Goal: Transaction & Acquisition: Purchase product/service

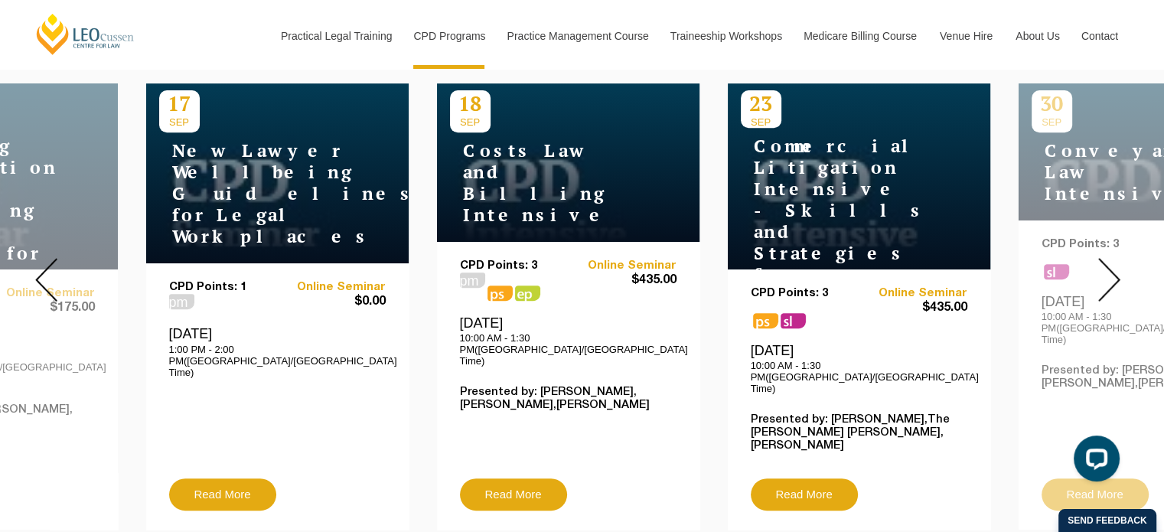
click at [1119, 245] on div at bounding box center [1109, 279] width 110 height 523
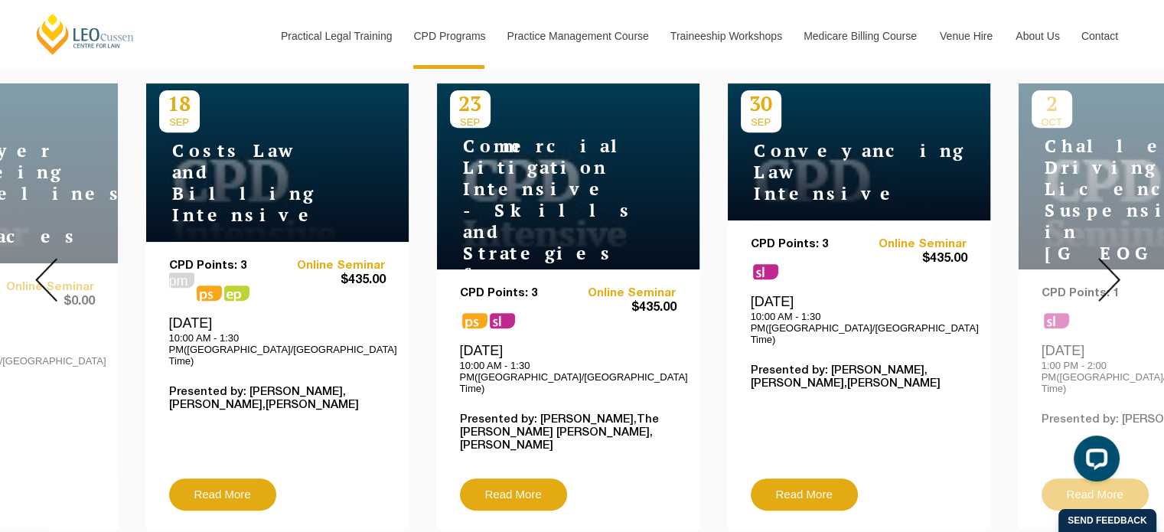
click at [1119, 245] on div at bounding box center [1109, 279] width 110 height 523
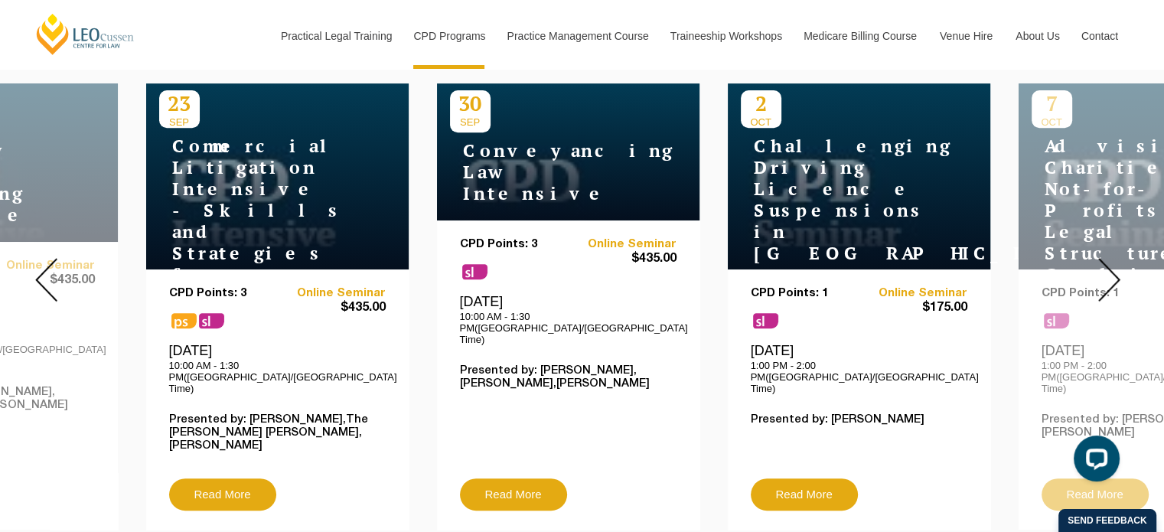
click at [1114, 262] on img at bounding box center [1109, 280] width 22 height 44
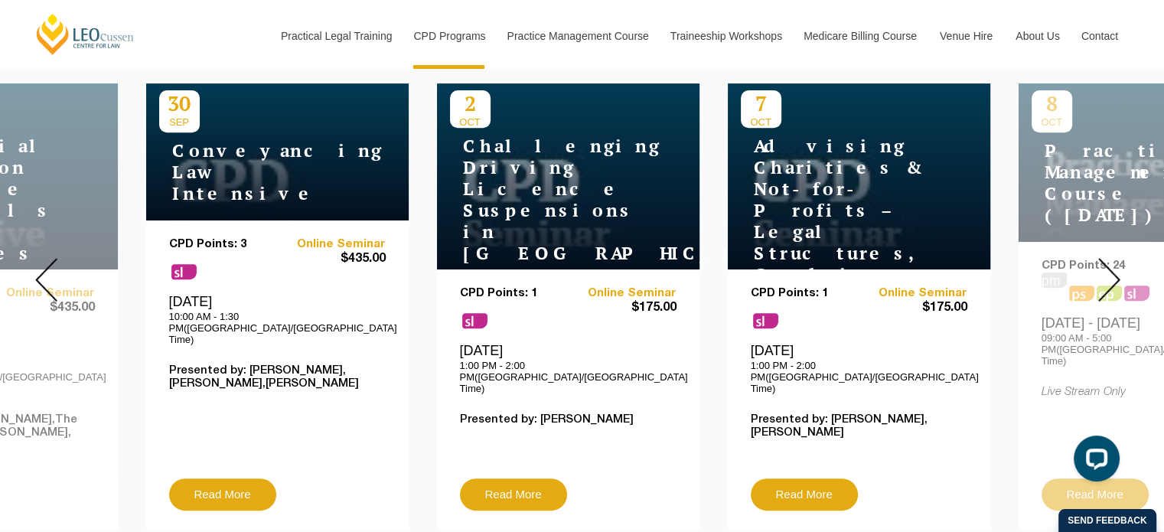
click at [1111, 262] on img at bounding box center [1109, 280] width 22 height 44
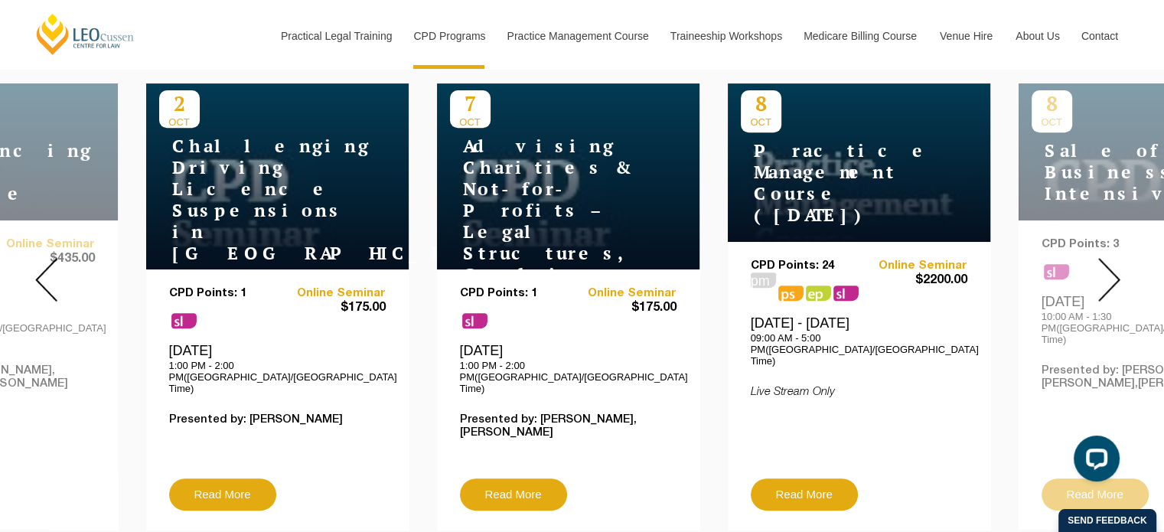
click at [1111, 262] on img at bounding box center [1109, 280] width 22 height 44
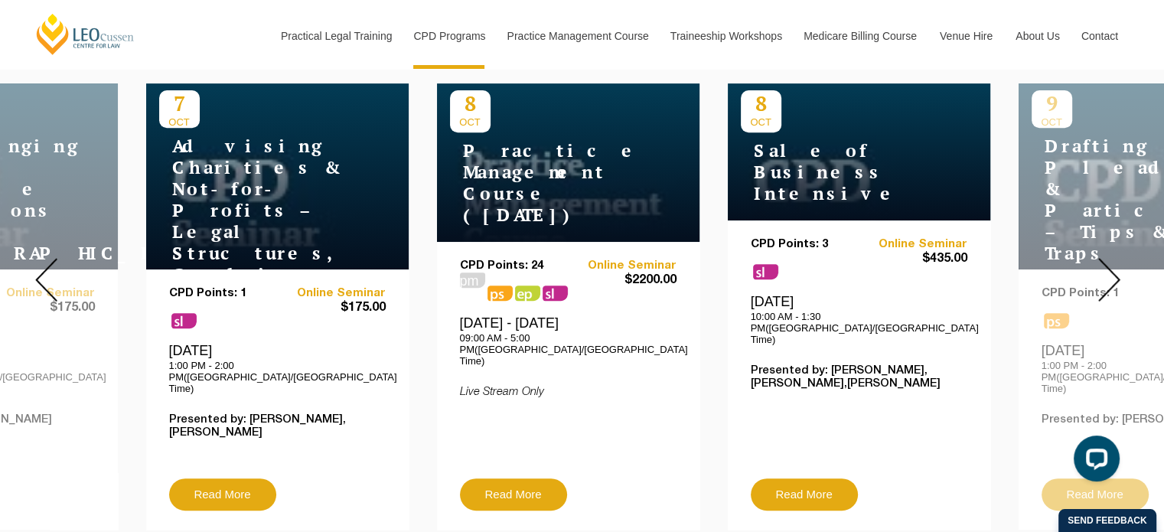
click at [1110, 262] on img at bounding box center [1109, 280] width 22 height 44
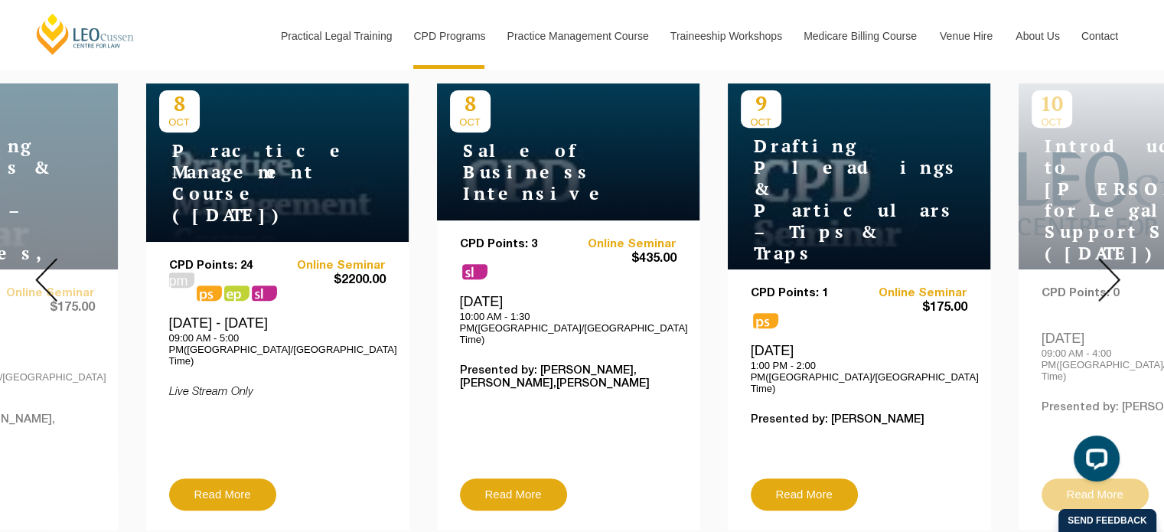
click at [1110, 262] on img at bounding box center [1109, 280] width 22 height 44
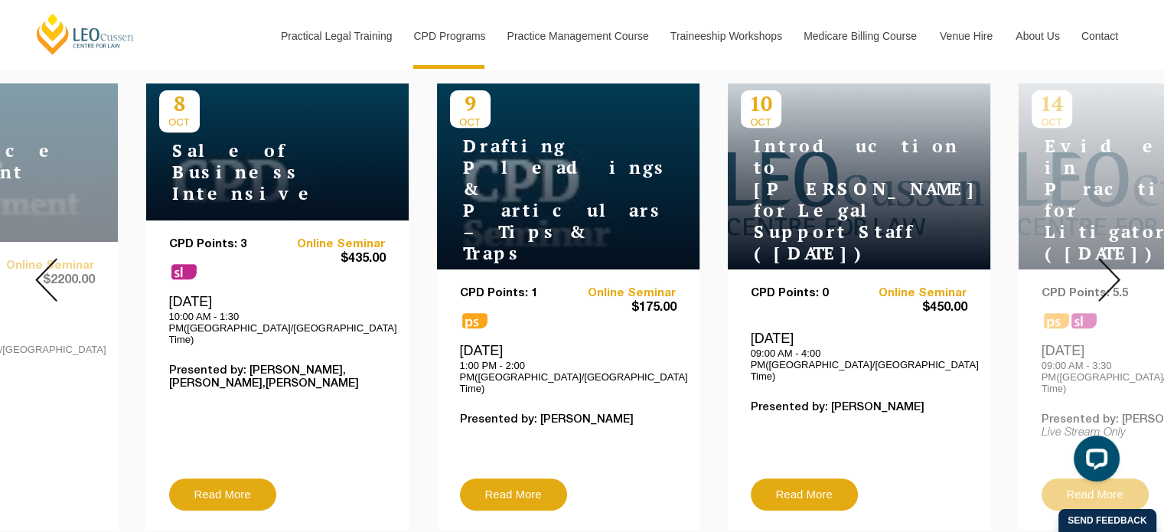
click at [1106, 263] on img at bounding box center [1109, 280] width 22 height 44
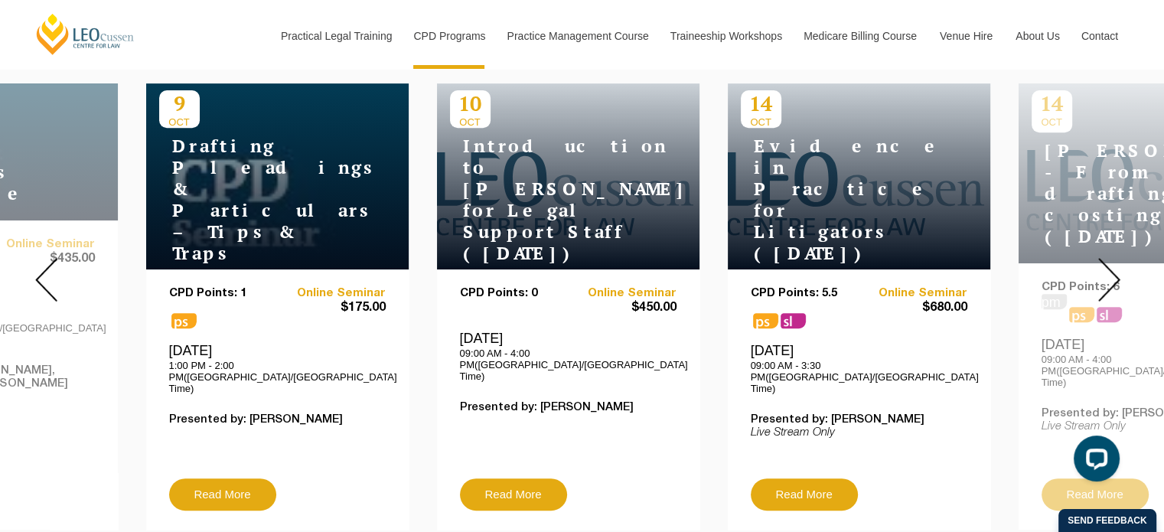
click at [1106, 263] on img at bounding box center [1109, 280] width 22 height 44
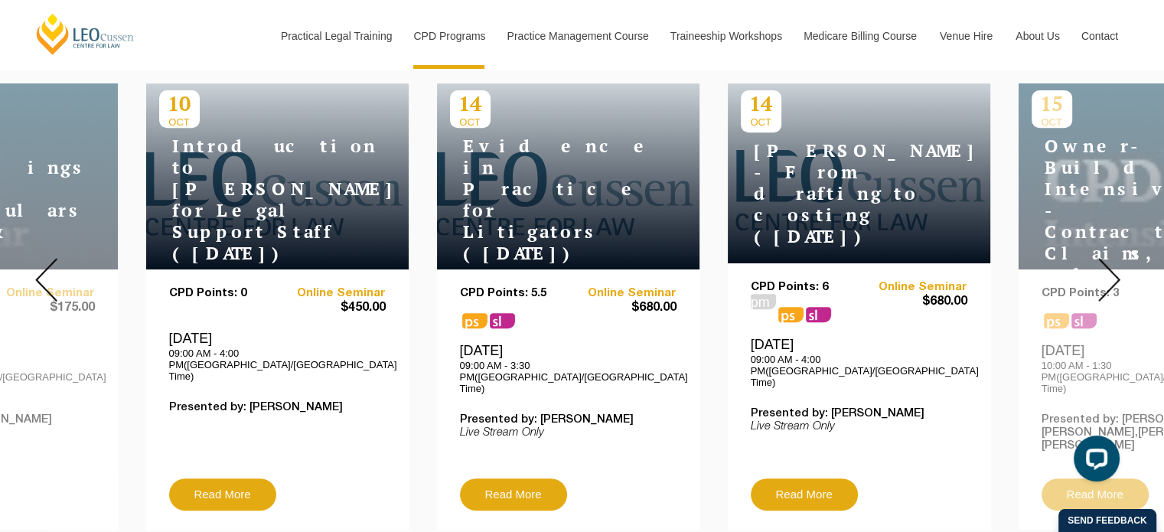
click at [1114, 258] on img at bounding box center [1109, 280] width 22 height 44
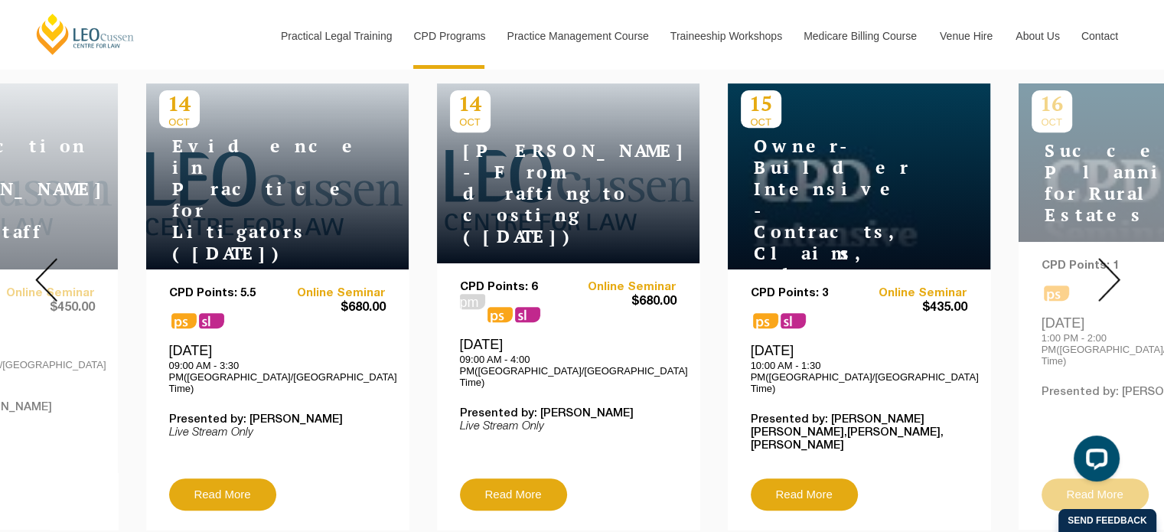
click at [1114, 258] on img at bounding box center [1109, 280] width 22 height 44
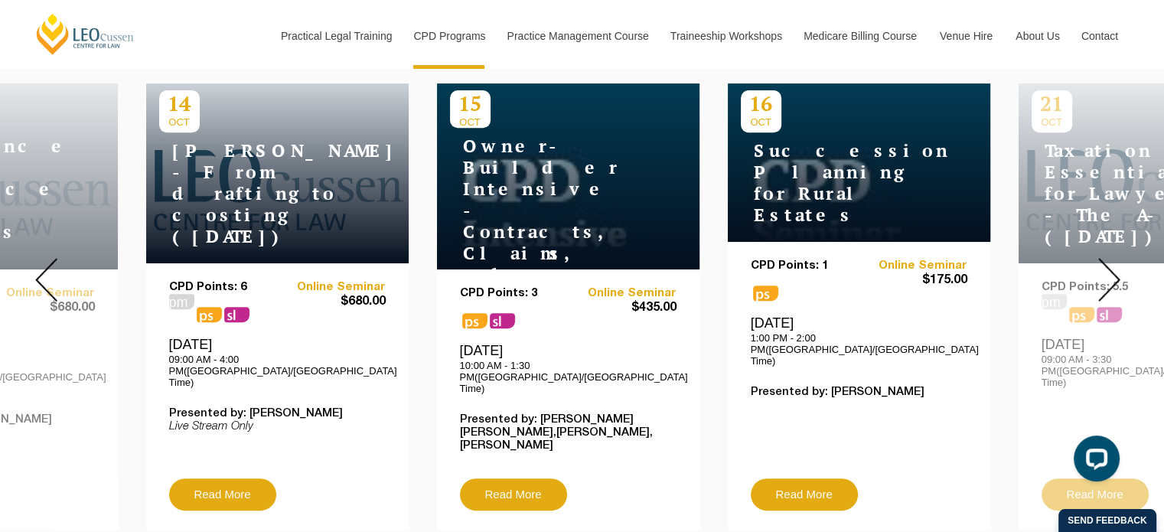
click at [1114, 258] on img at bounding box center [1109, 280] width 22 height 44
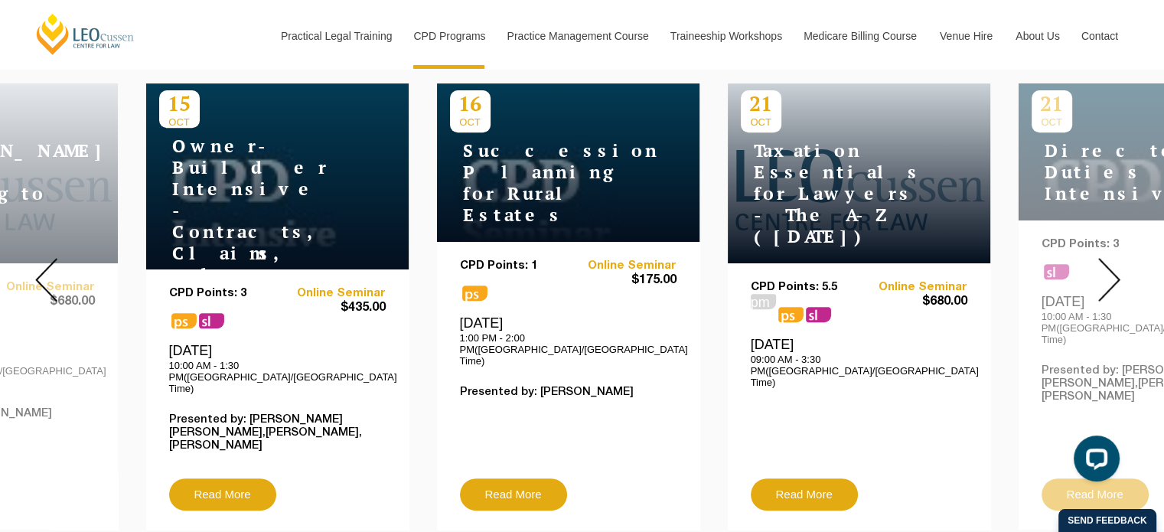
click at [1114, 258] on img at bounding box center [1109, 280] width 22 height 44
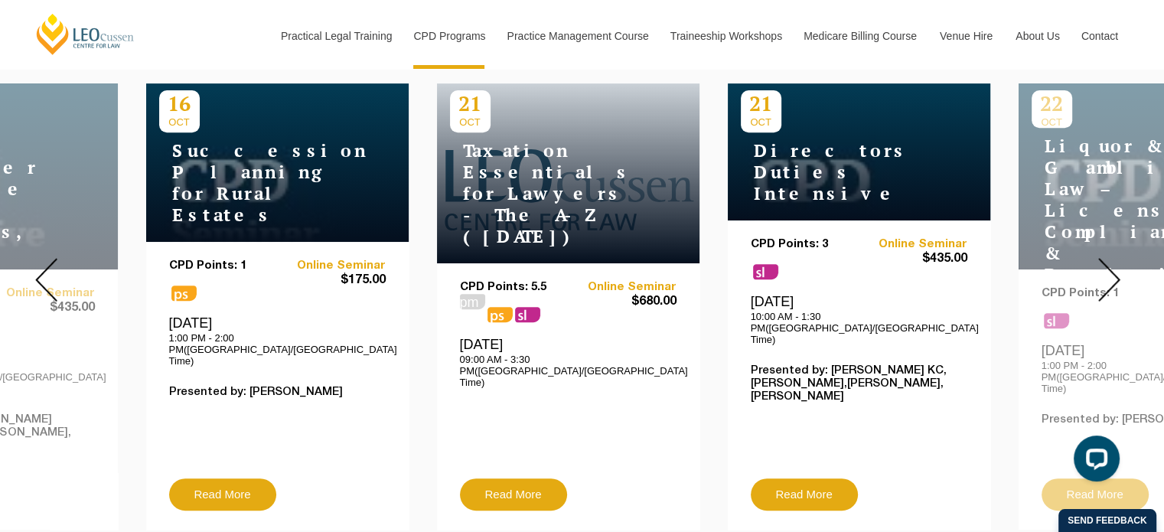
click at [1114, 258] on img at bounding box center [1109, 280] width 22 height 44
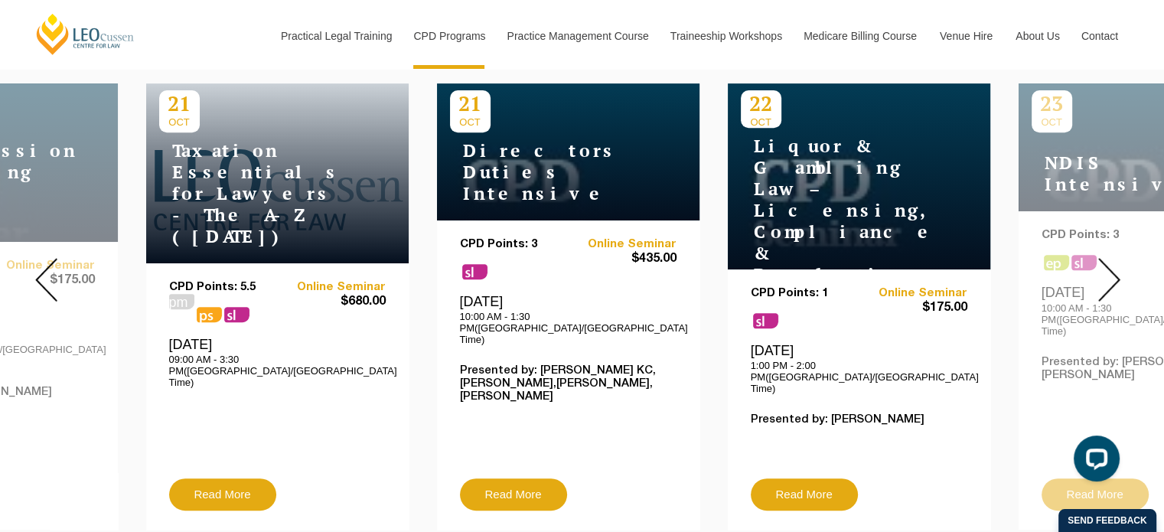
click at [1114, 258] on img at bounding box center [1109, 280] width 22 height 44
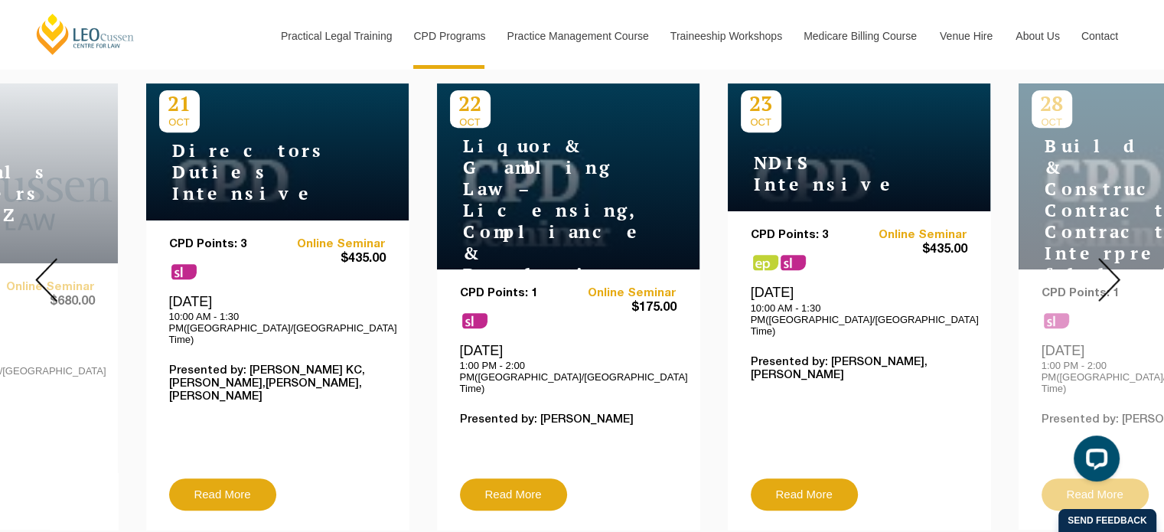
click at [1114, 258] on img at bounding box center [1109, 280] width 22 height 44
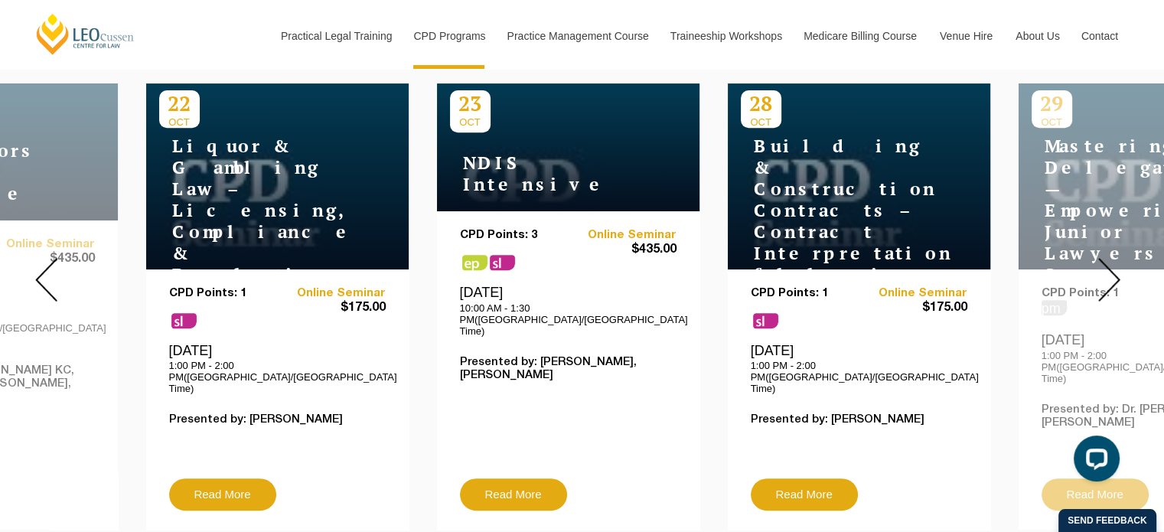
click at [1114, 258] on img at bounding box center [1109, 280] width 22 height 44
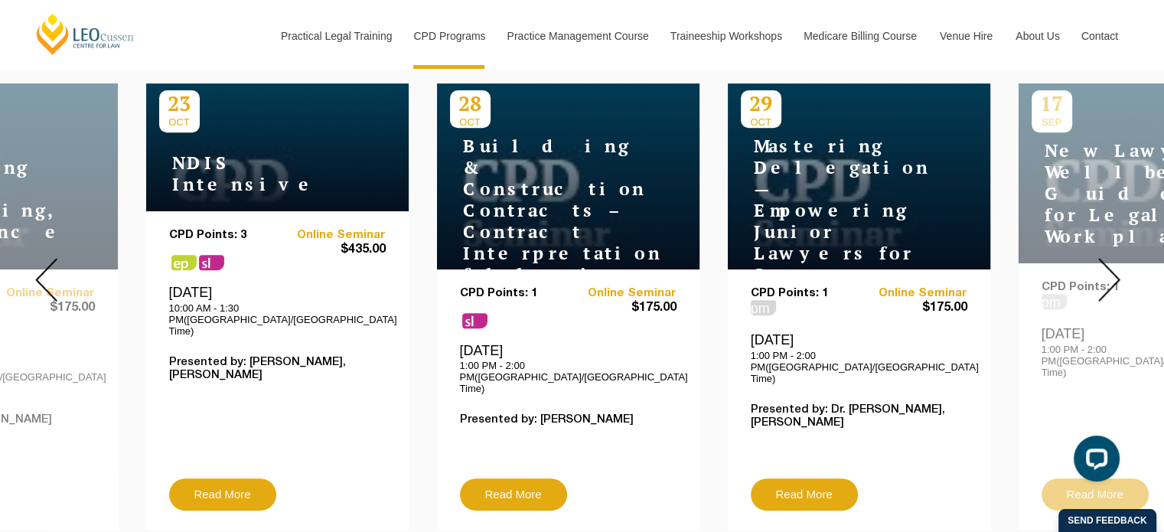
click at [1114, 258] on img at bounding box center [1109, 280] width 22 height 44
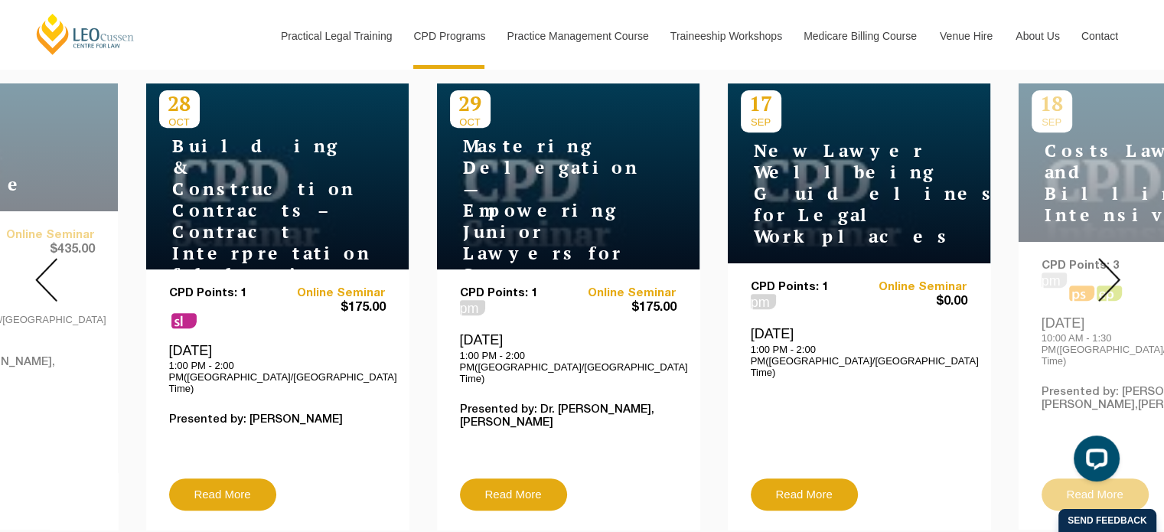
click at [1114, 258] on img at bounding box center [1109, 280] width 22 height 44
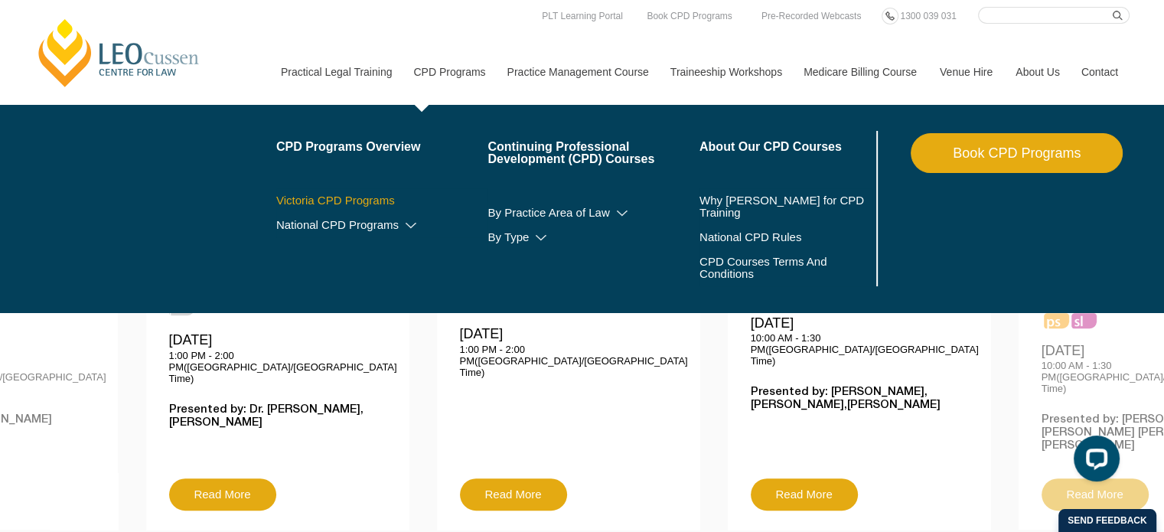
click at [382, 197] on link "Victoria CPD Programs" at bounding box center [382, 200] width 212 height 12
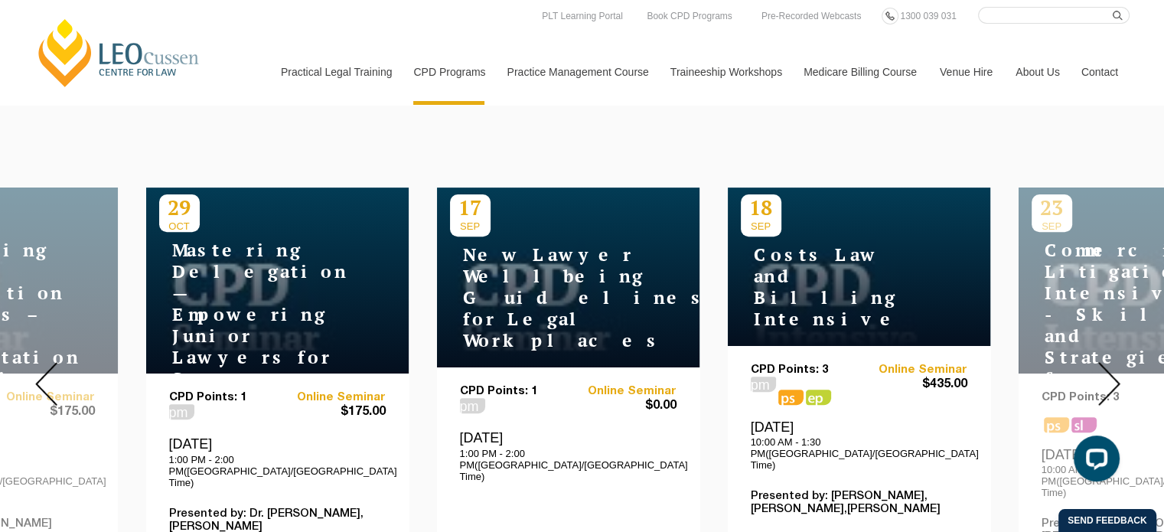
scroll to position [517, 0]
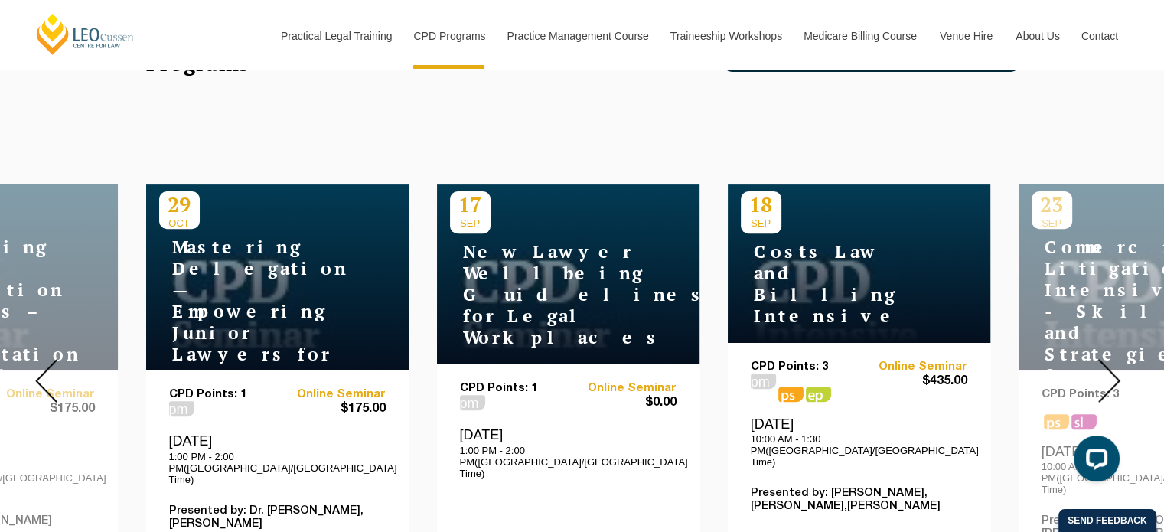
click at [1114, 360] on img at bounding box center [1109, 381] width 22 height 44
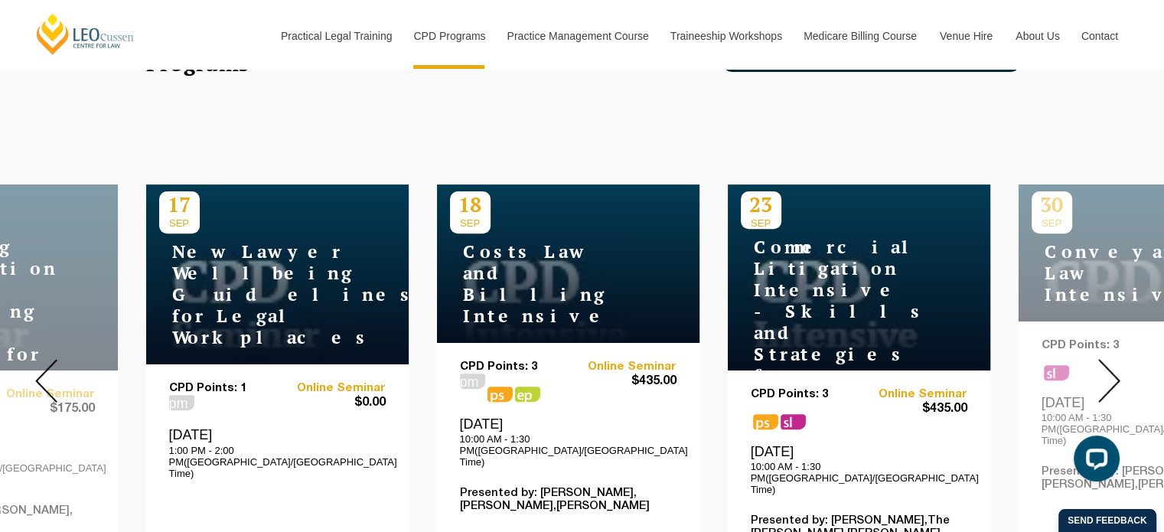
click at [1114, 360] on img at bounding box center [1109, 381] width 22 height 44
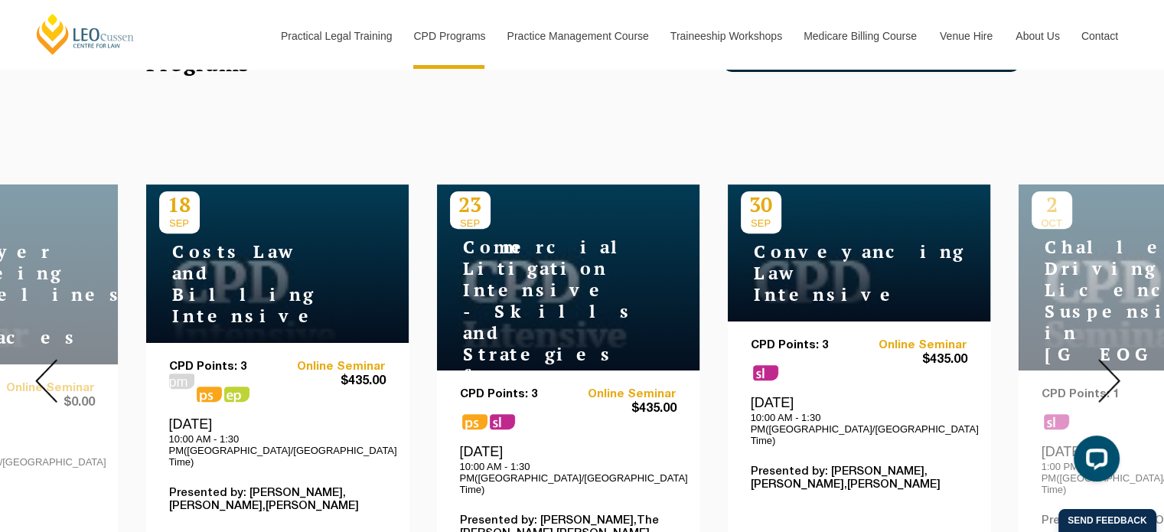
click at [1114, 360] on img at bounding box center [1109, 381] width 22 height 44
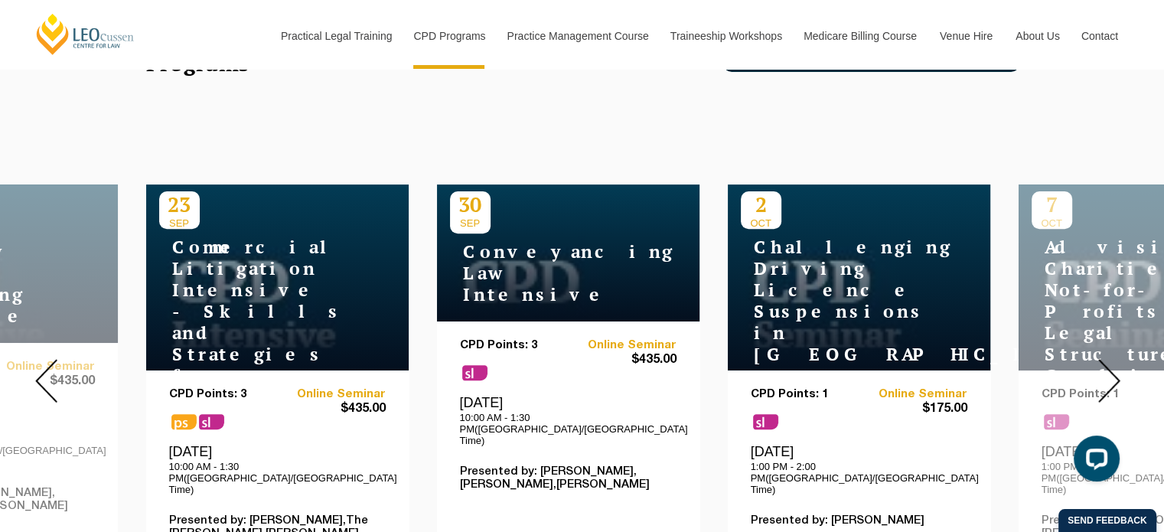
click at [1114, 360] on img at bounding box center [1109, 381] width 22 height 44
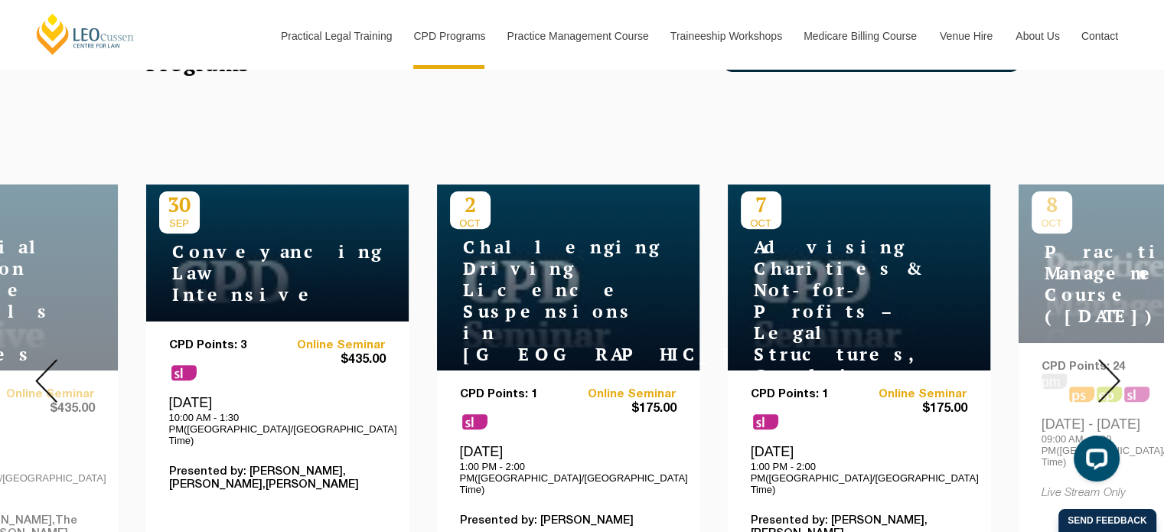
click at [1114, 360] on img at bounding box center [1109, 381] width 22 height 44
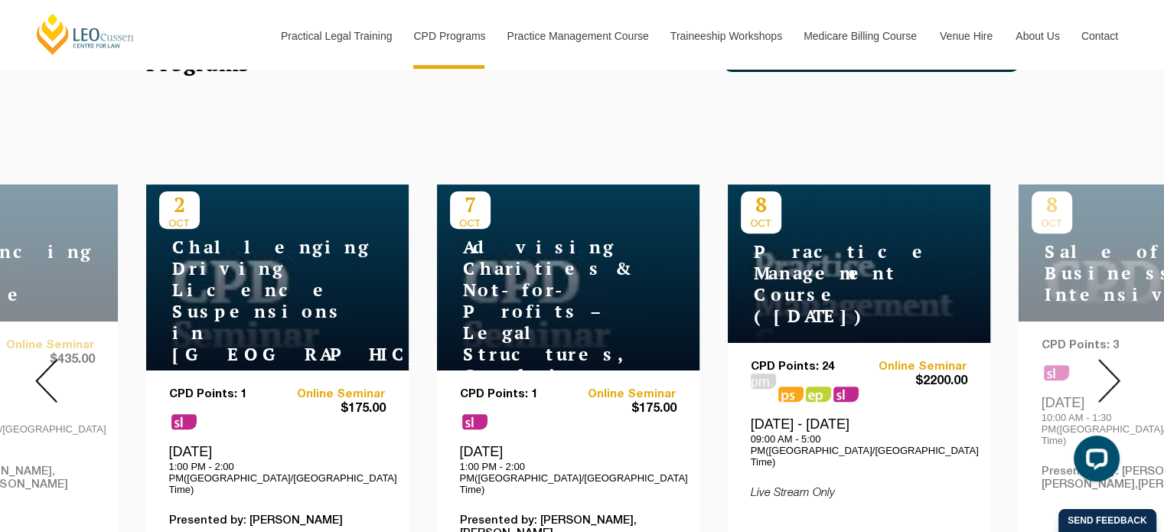
click at [1114, 360] on img at bounding box center [1109, 381] width 22 height 44
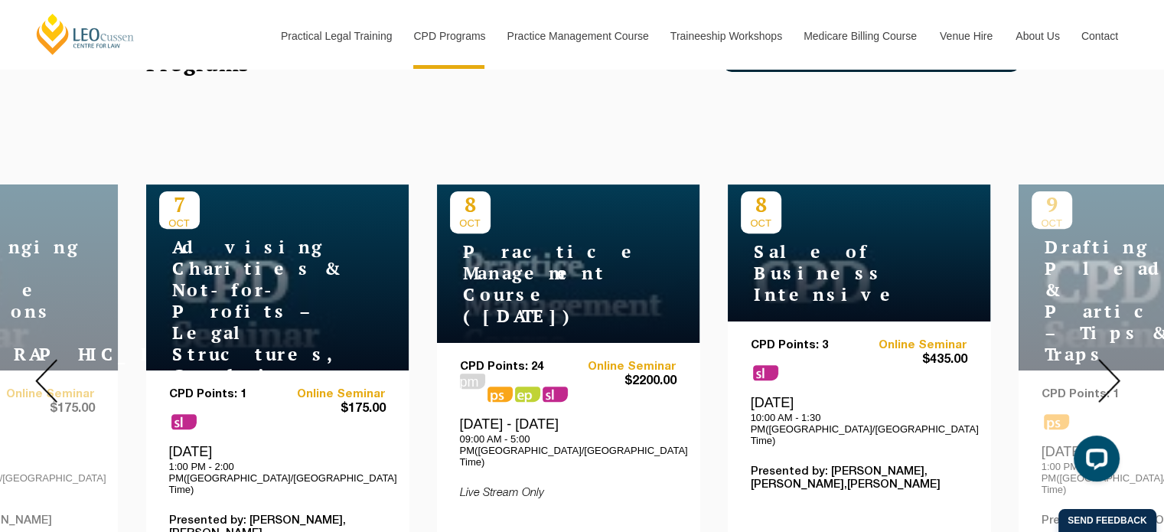
click at [1114, 360] on img at bounding box center [1109, 381] width 22 height 44
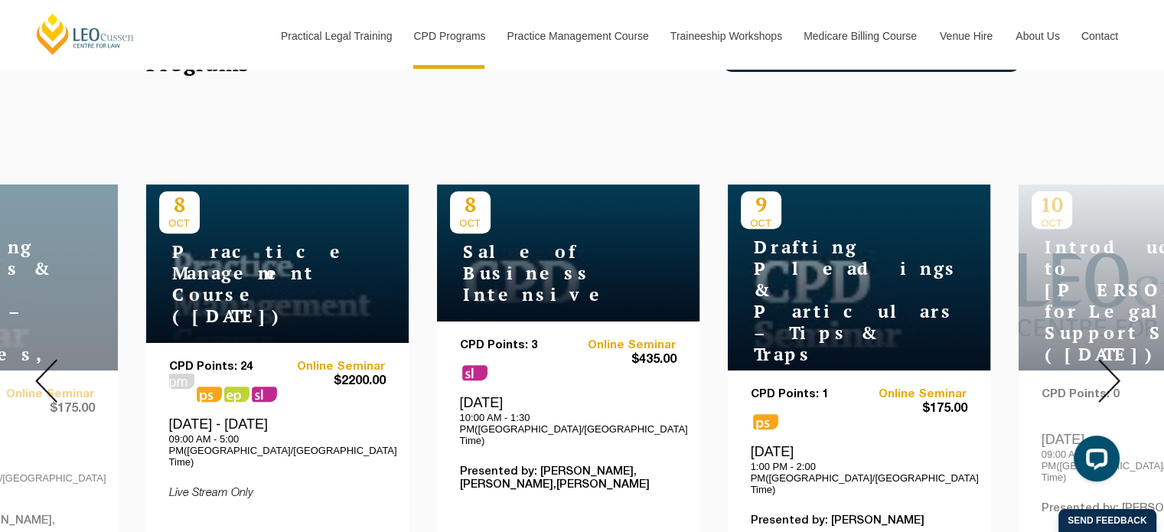
click at [1114, 360] on img at bounding box center [1109, 381] width 22 height 44
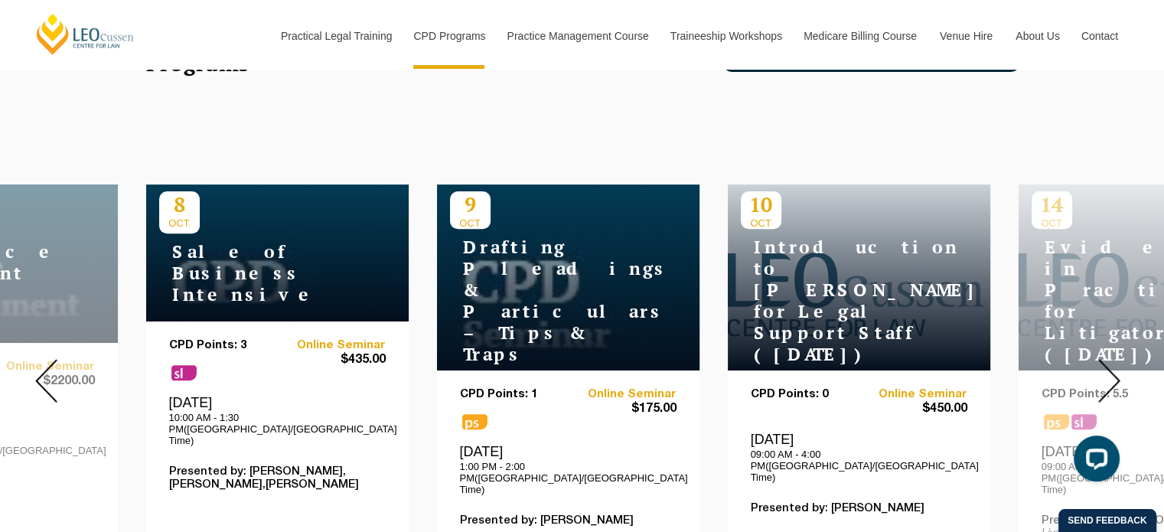
click at [1108, 359] on img at bounding box center [1109, 381] width 22 height 44
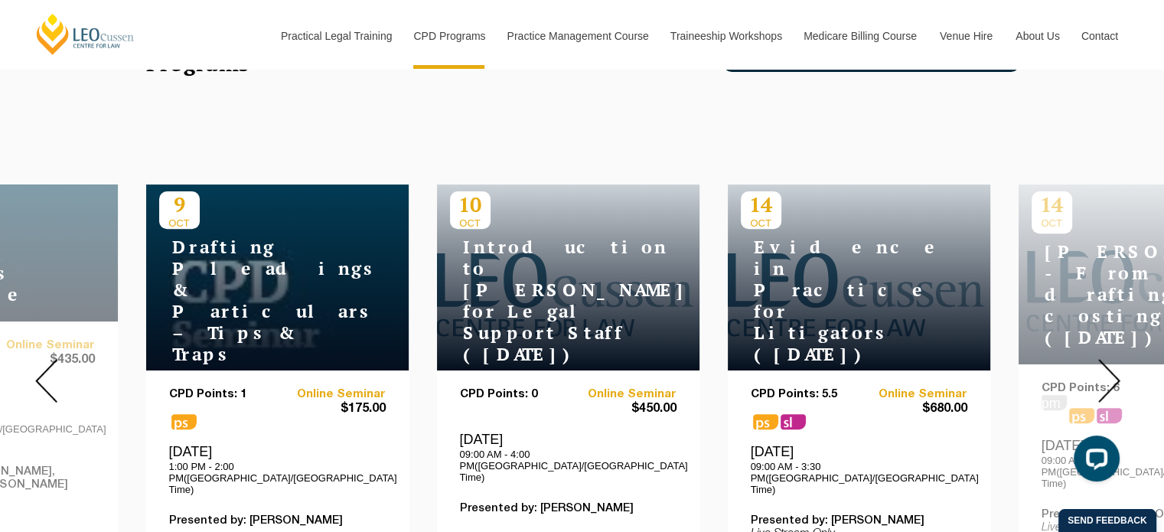
click at [1108, 359] on img at bounding box center [1109, 381] width 22 height 44
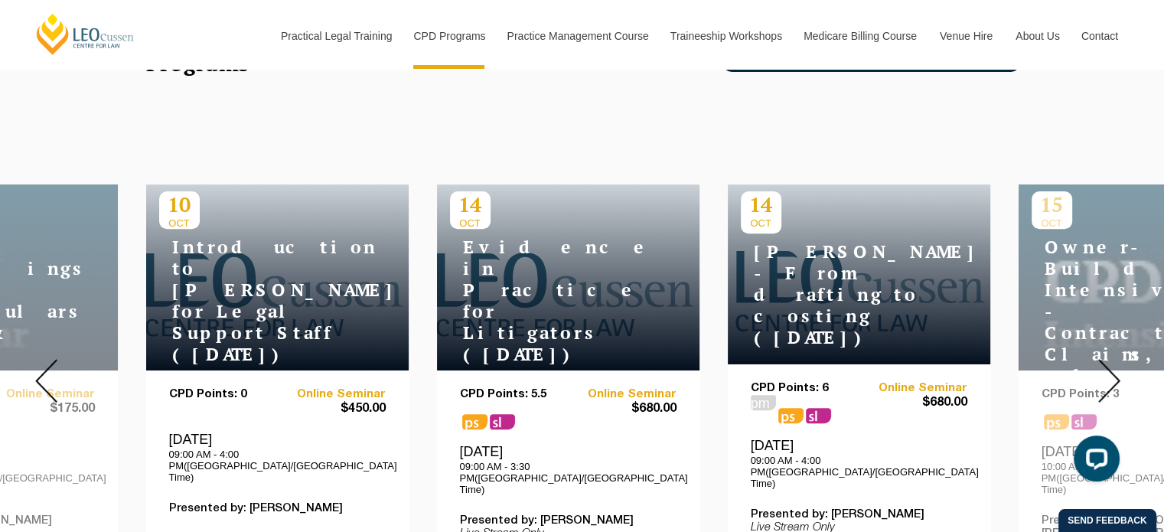
click at [914, 253] on h4 "[PERSON_NAME] - From drafting to costing ([DATE])" at bounding box center [836, 294] width 191 height 107
click at [780, 204] on p "14" at bounding box center [761, 204] width 41 height 26
click at [924, 382] on link "Online Seminar" at bounding box center [912, 388] width 109 height 13
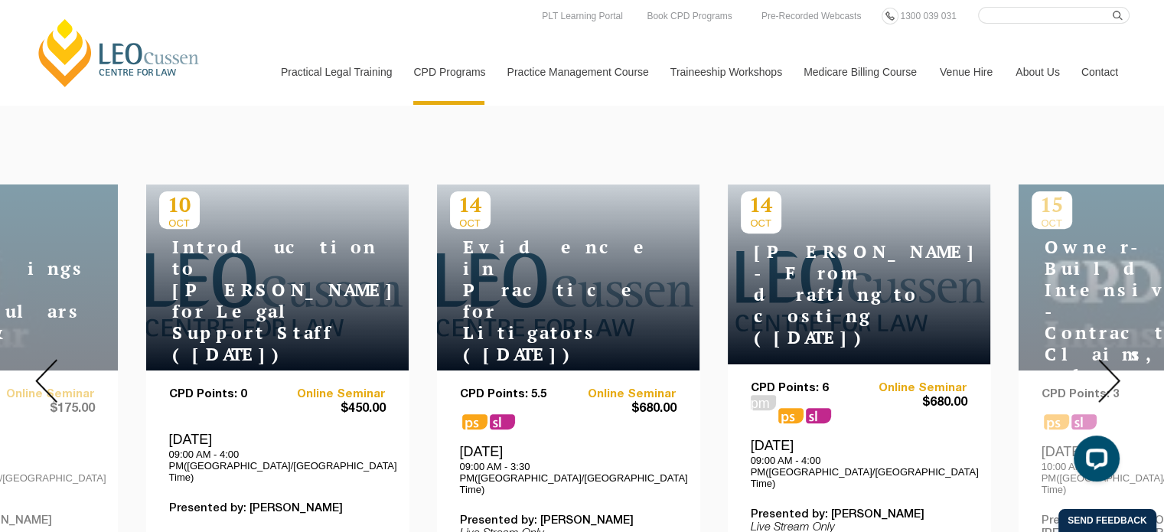
click at [1115, 360] on img at bounding box center [1109, 381] width 22 height 44
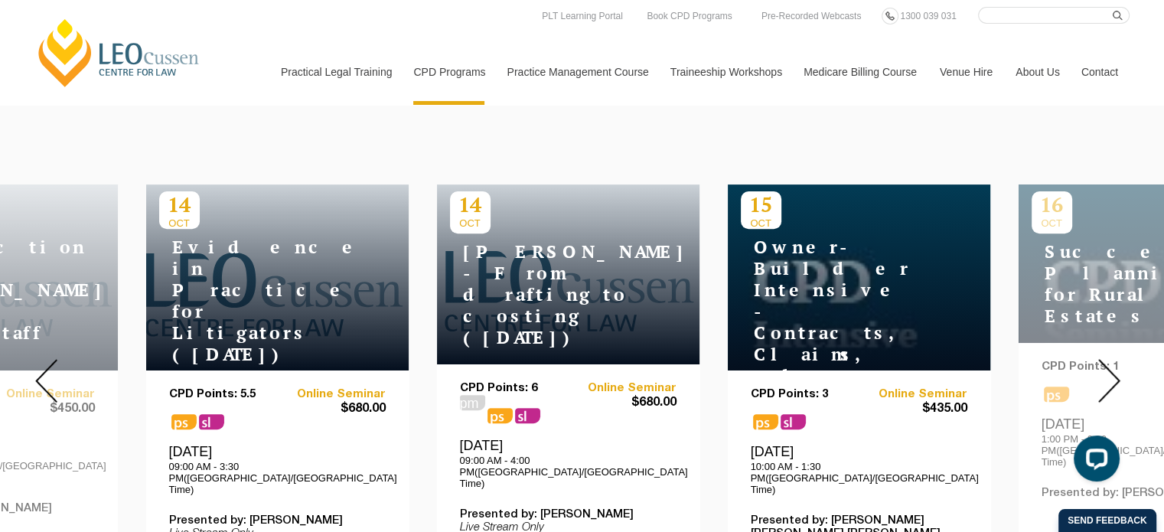
click at [1115, 360] on img at bounding box center [1109, 381] width 22 height 44
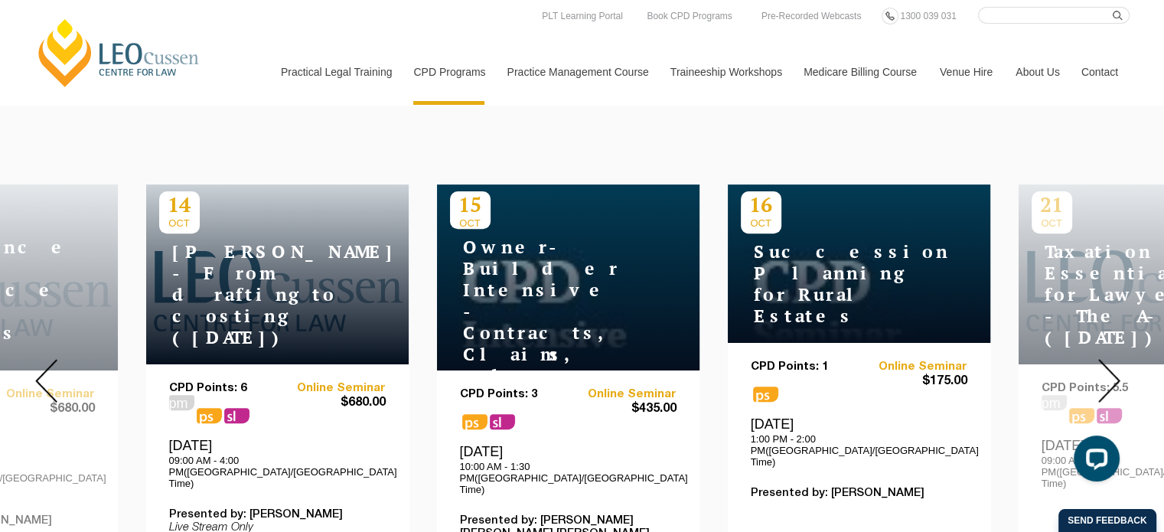
click at [1115, 360] on img at bounding box center [1109, 381] width 22 height 44
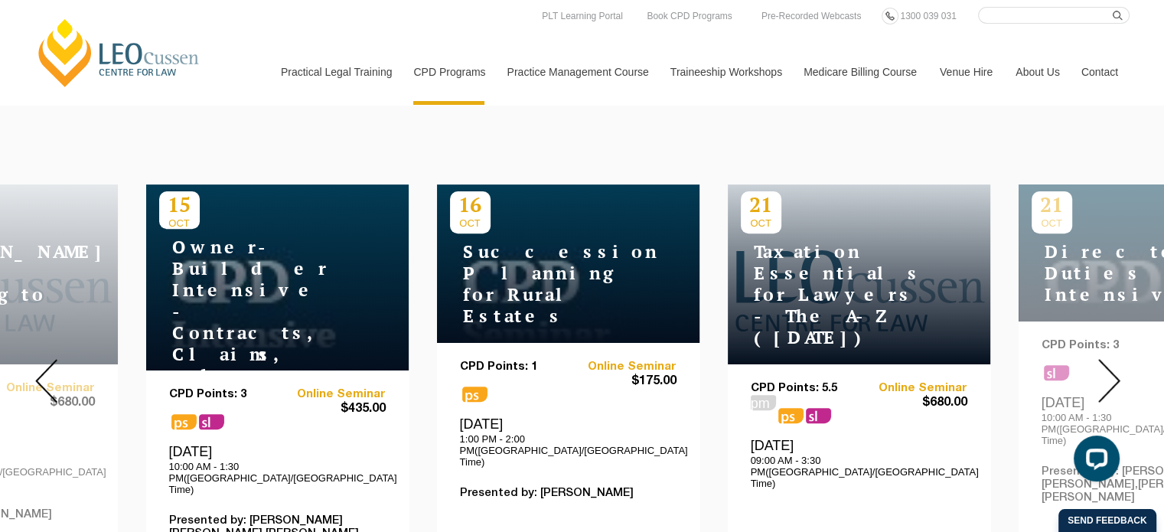
click at [1115, 360] on img at bounding box center [1109, 381] width 22 height 44
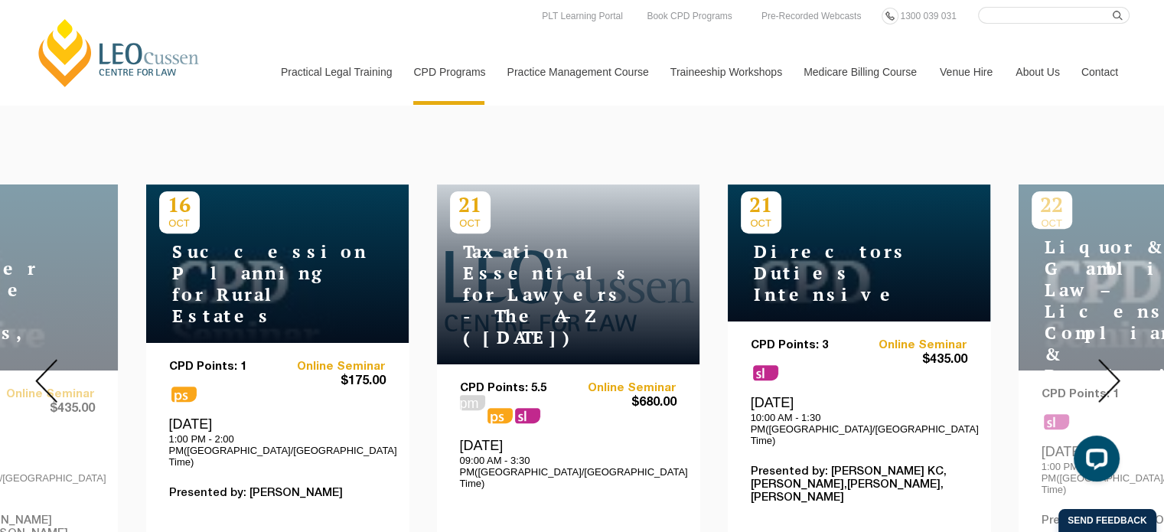
click at [1115, 360] on img at bounding box center [1109, 381] width 22 height 44
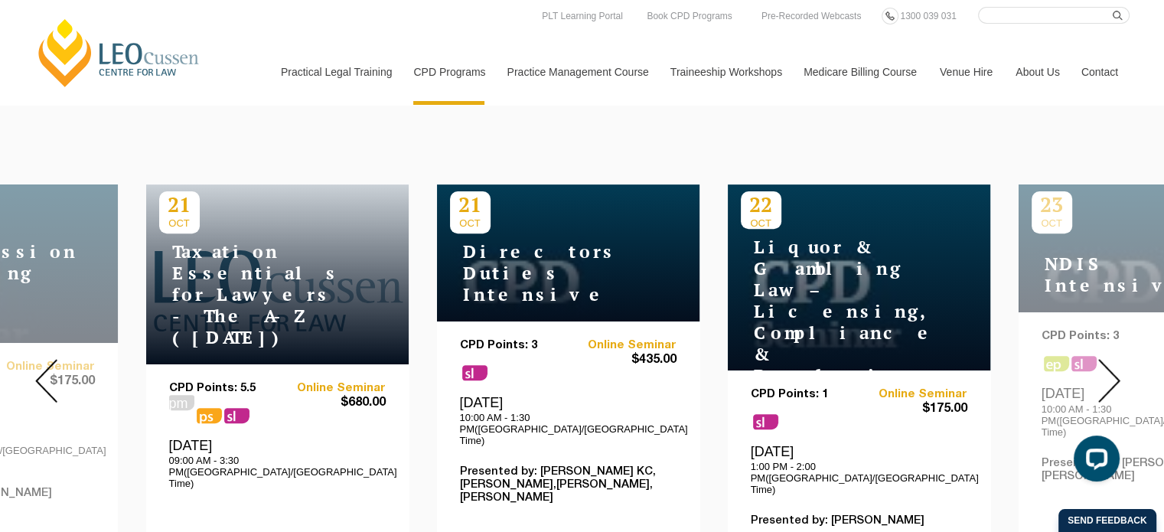
click at [1115, 360] on img at bounding box center [1109, 381] width 22 height 44
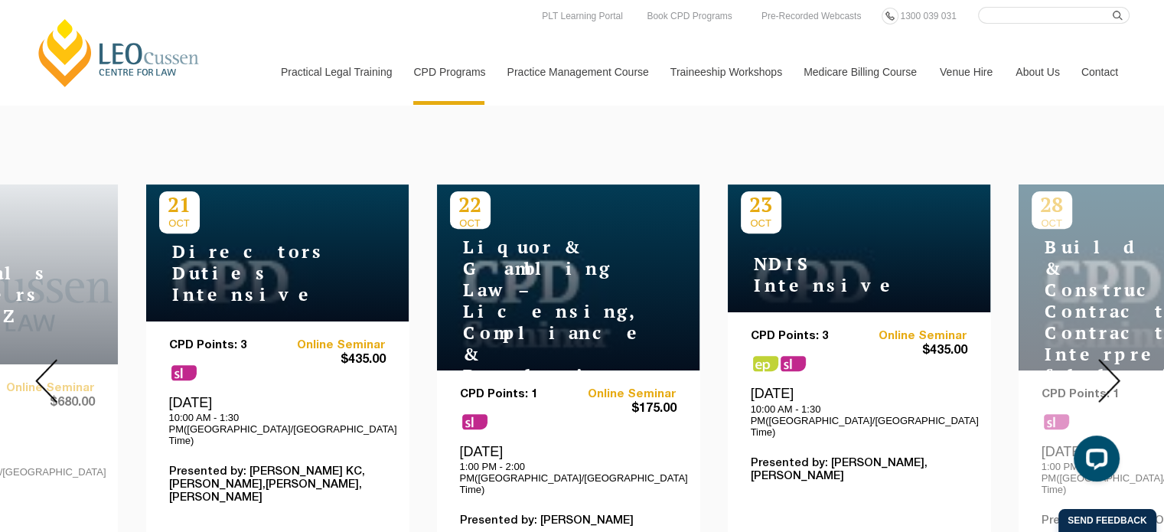
click at [1115, 360] on img at bounding box center [1109, 381] width 22 height 44
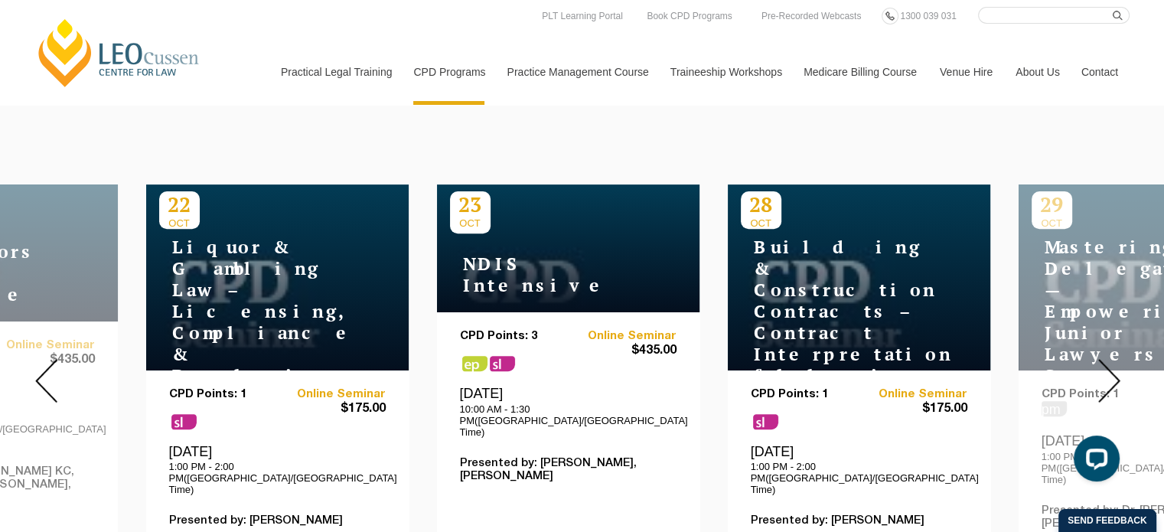
click at [1115, 360] on img at bounding box center [1109, 381] width 22 height 44
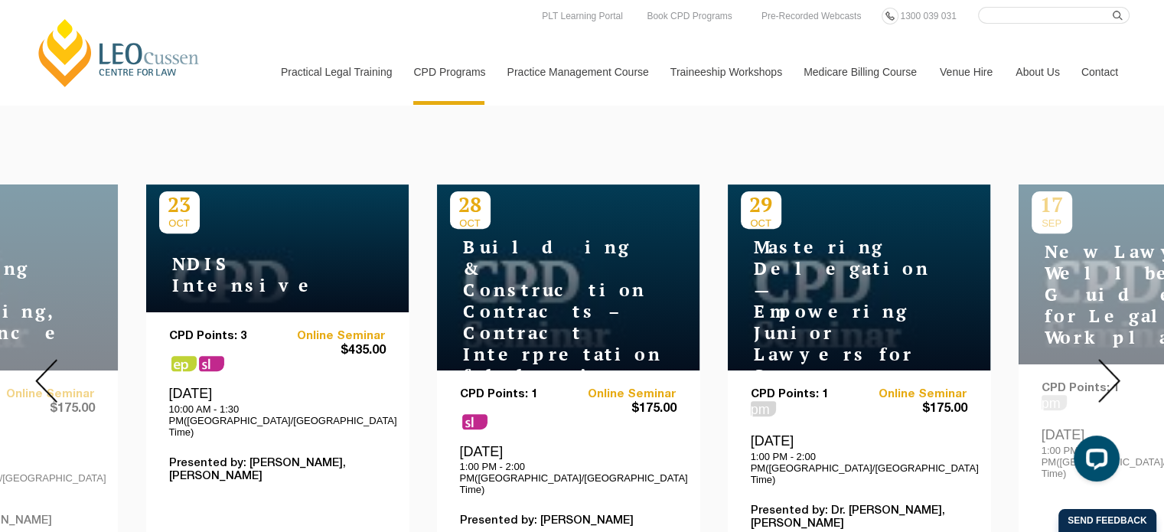
click at [1115, 360] on img at bounding box center [1109, 381] width 22 height 44
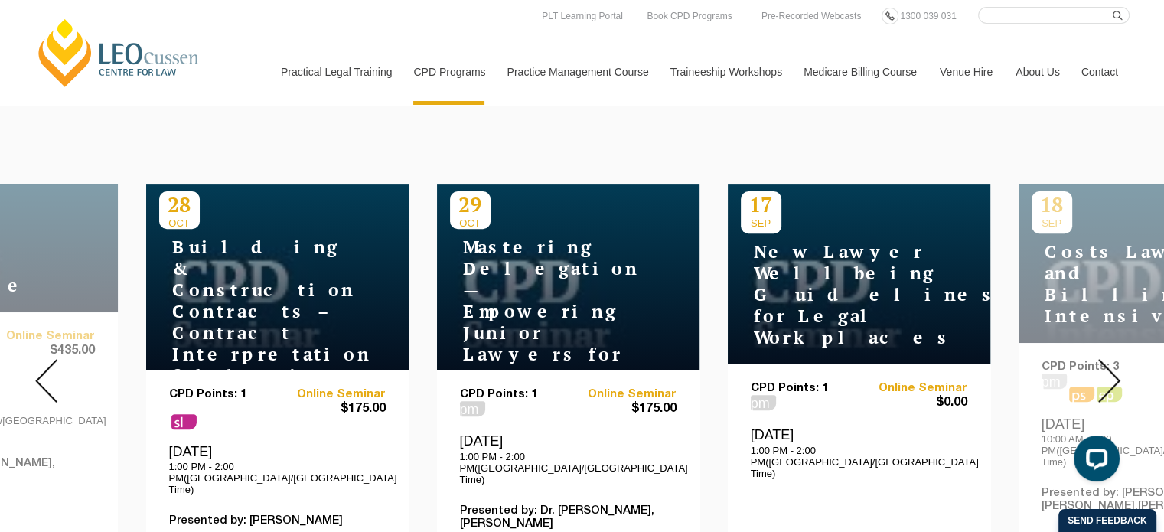
click at [1115, 360] on img at bounding box center [1109, 381] width 22 height 44
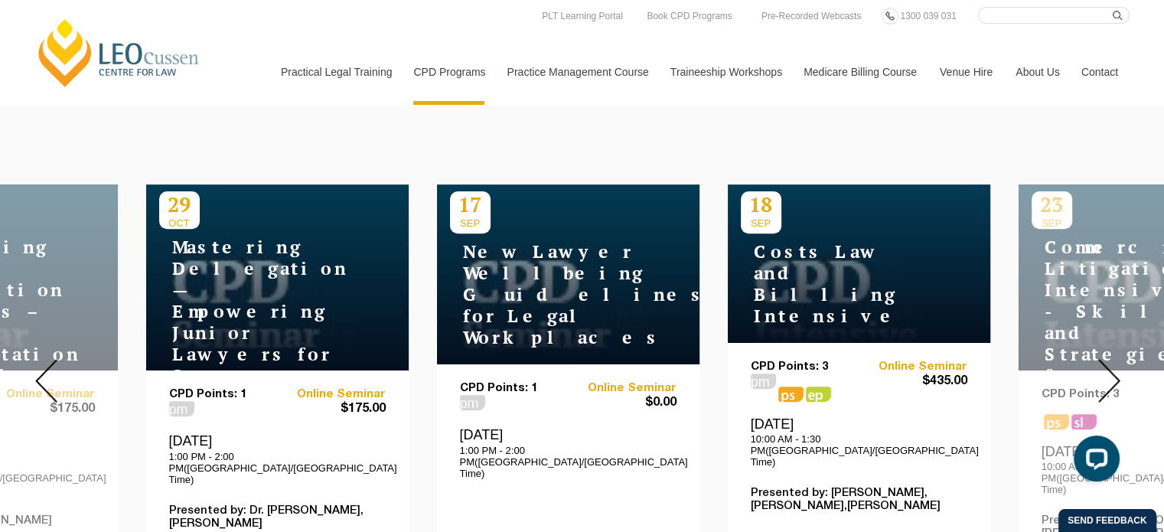
click at [1115, 360] on img at bounding box center [1109, 381] width 22 height 44
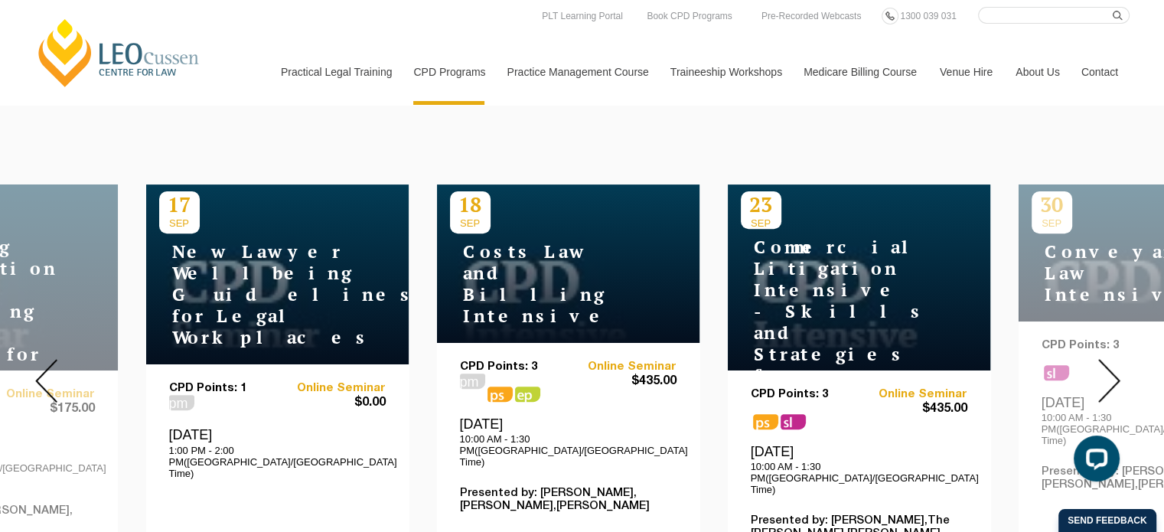
click at [1115, 360] on img at bounding box center [1109, 381] width 22 height 44
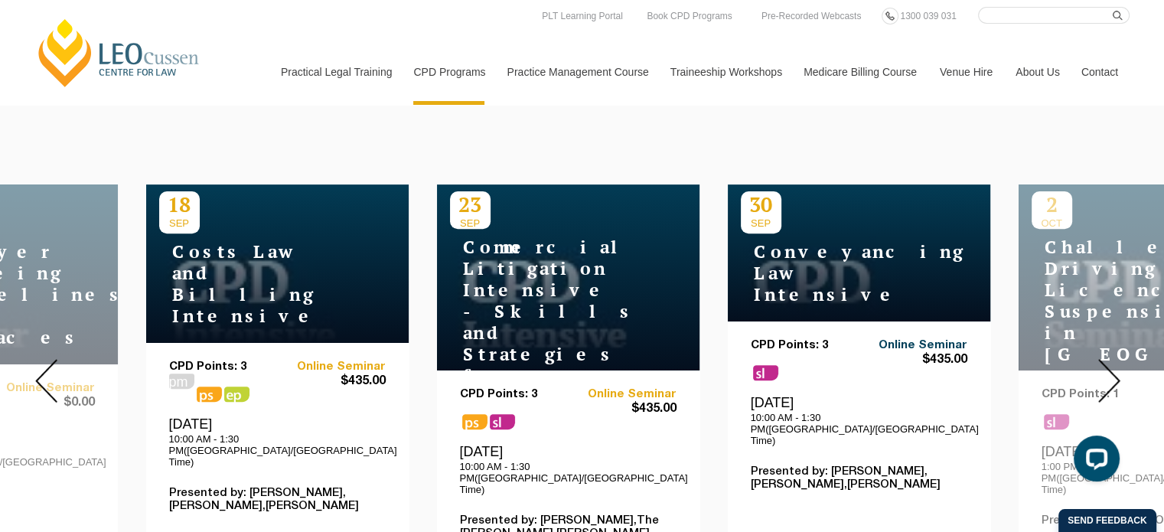
click at [910, 339] on link "Online Seminar" at bounding box center [912, 345] width 109 height 13
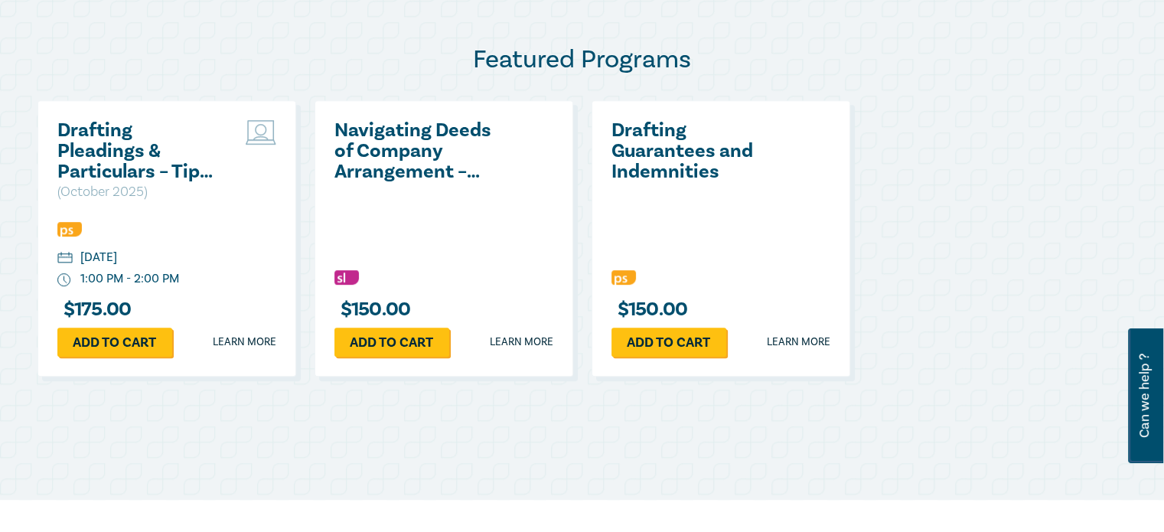
scroll to position [793, 0]
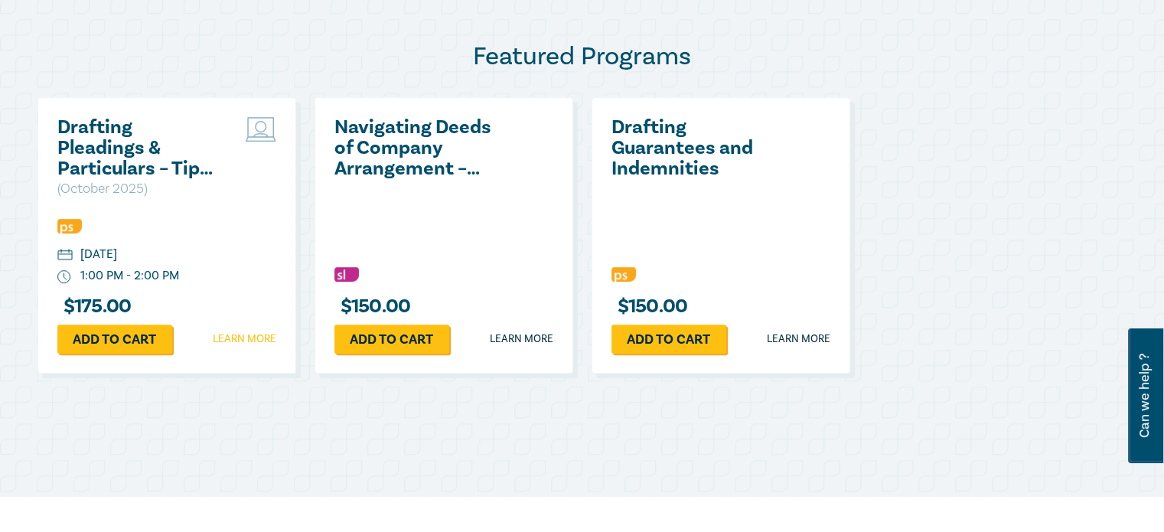
click at [237, 339] on link "Learn more" at bounding box center [245, 338] width 64 height 15
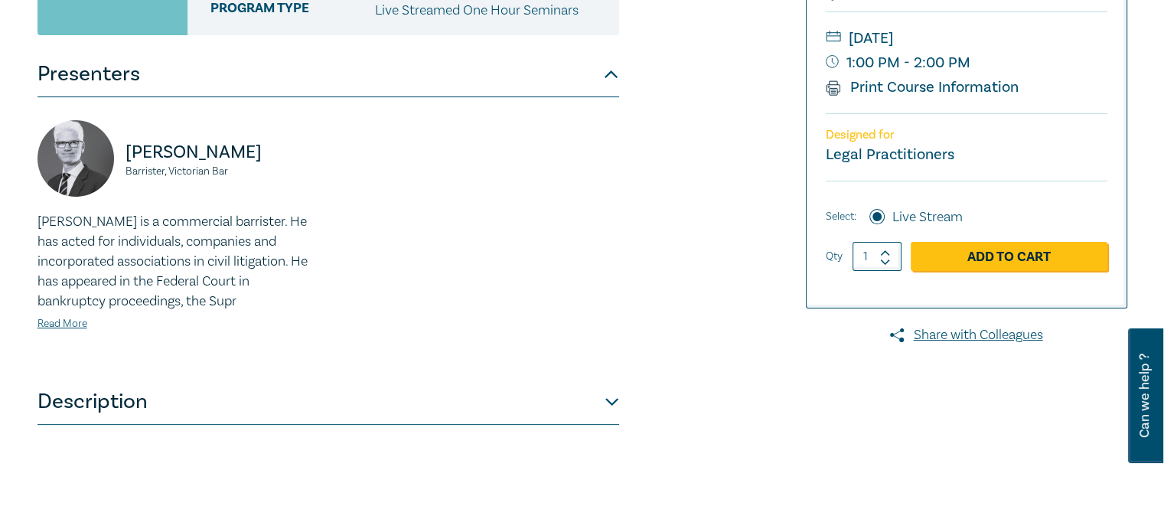
scroll to position [364, 0]
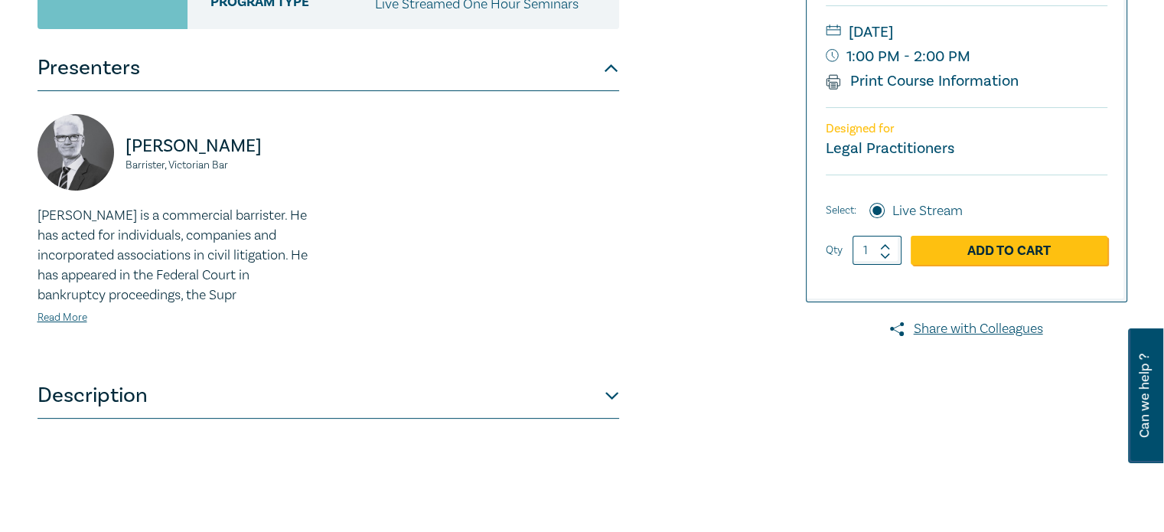
click at [343, 392] on button "Description" at bounding box center [327, 396] width 581 height 46
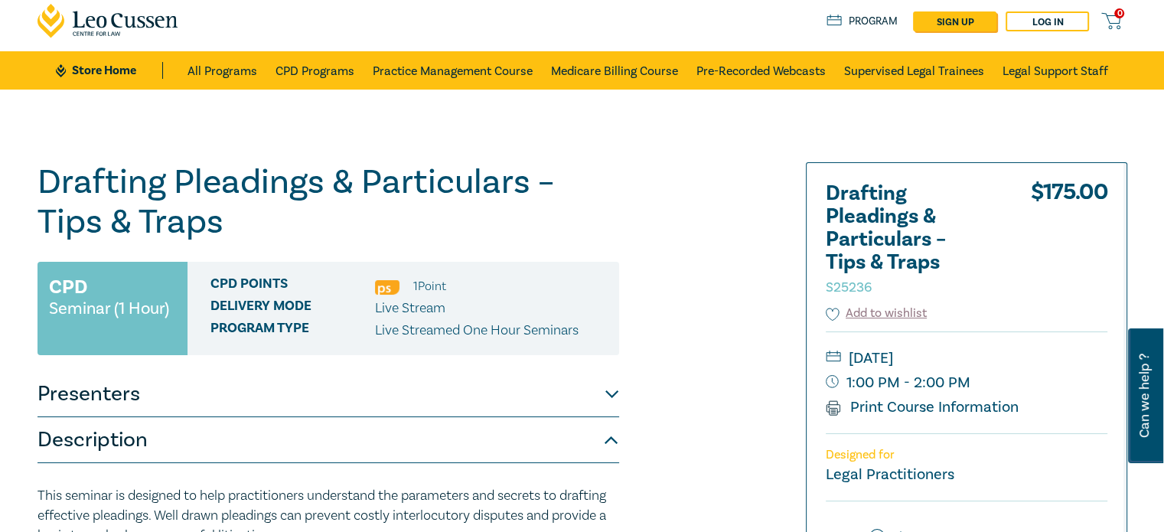
scroll to position [35, 0]
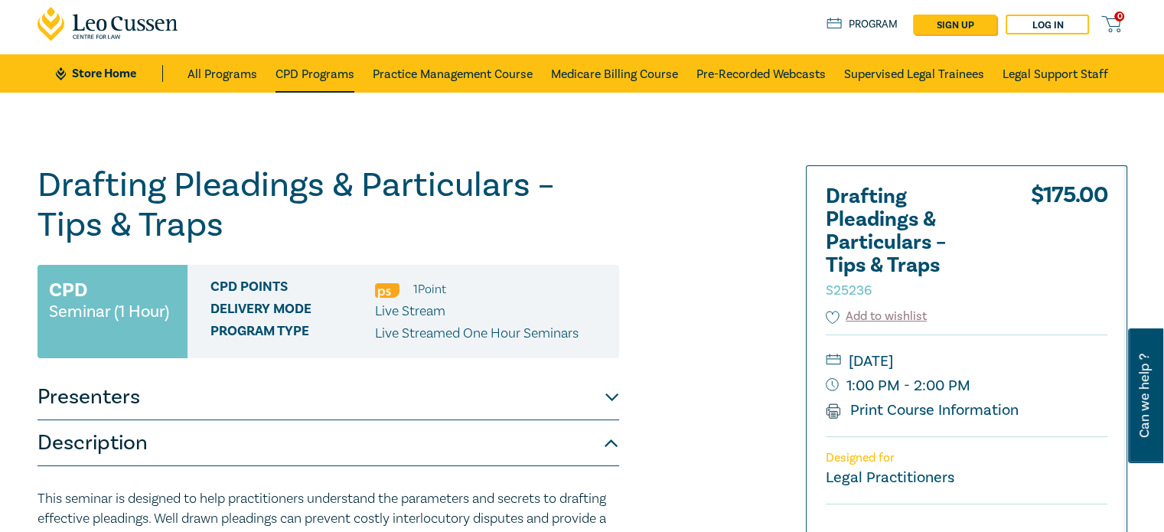
click at [324, 73] on link "CPD Programs" at bounding box center [314, 73] width 79 height 38
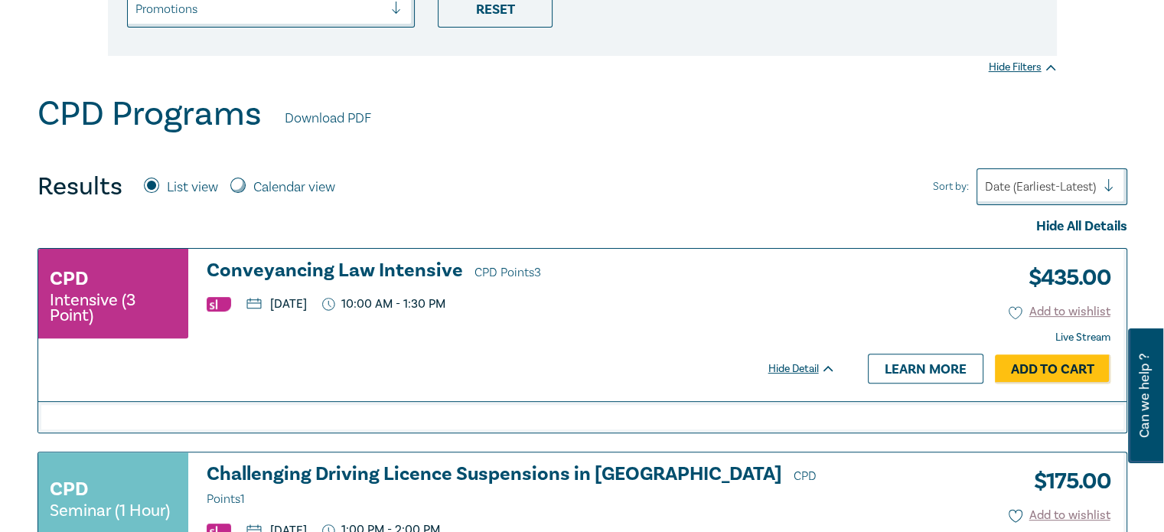
scroll to position [578, 0]
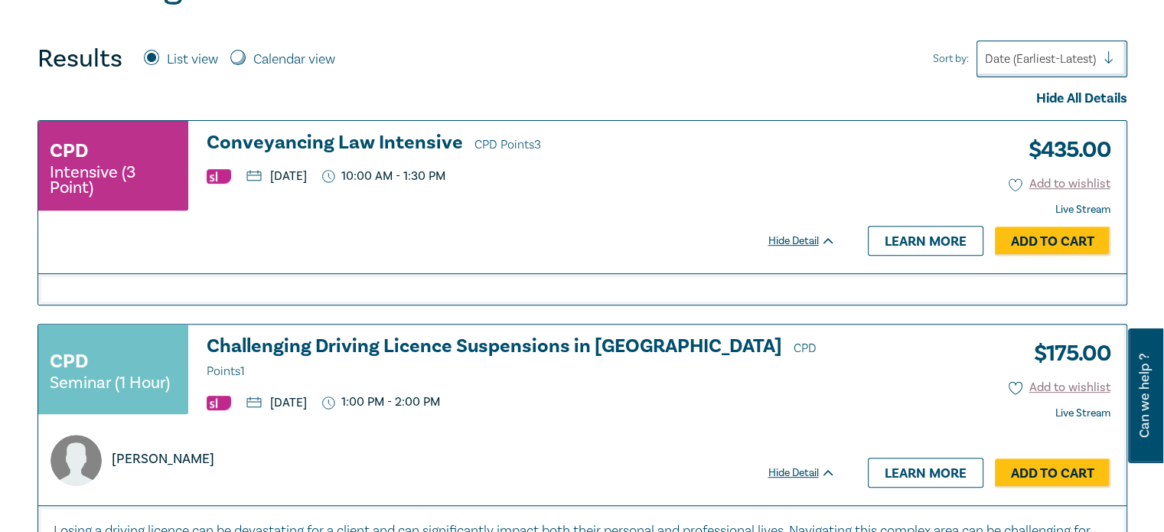
click at [396, 135] on h3 "Conveyancing Law Intensive CPD Points 3" at bounding box center [521, 143] width 629 height 23
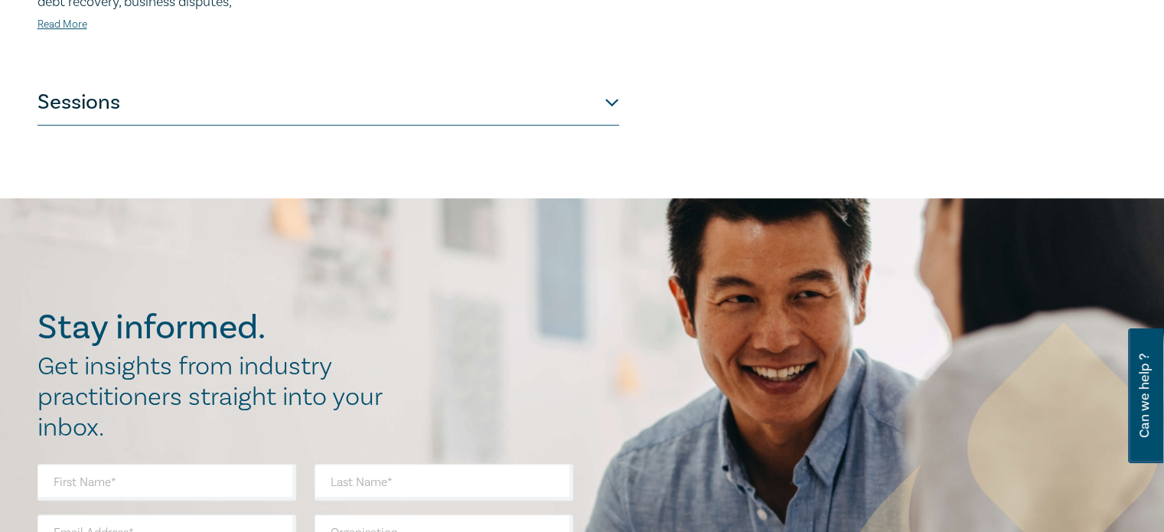
scroll to position [891, 0]
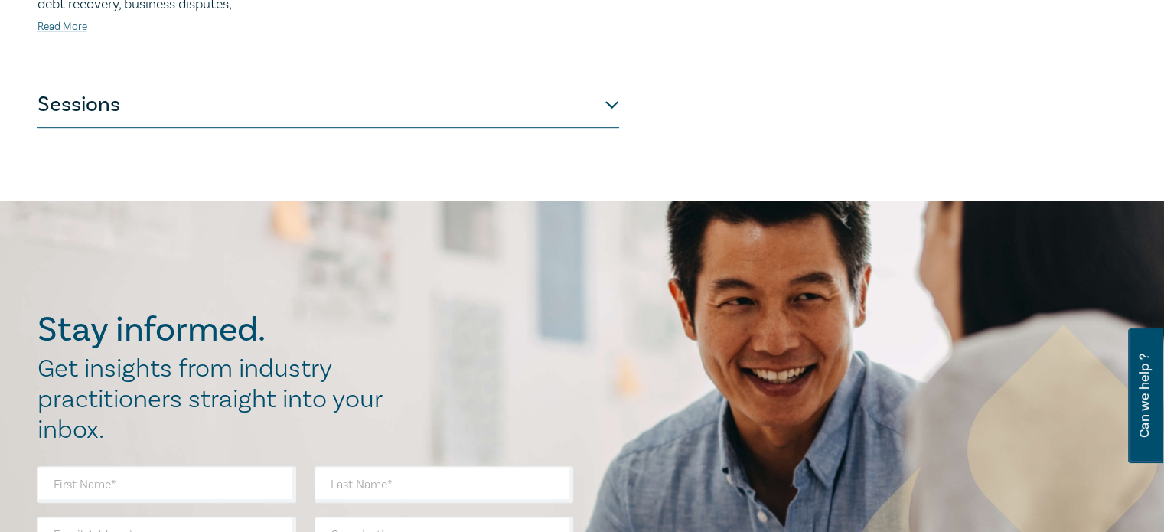
click at [609, 82] on button "Sessions" at bounding box center [327, 105] width 581 height 46
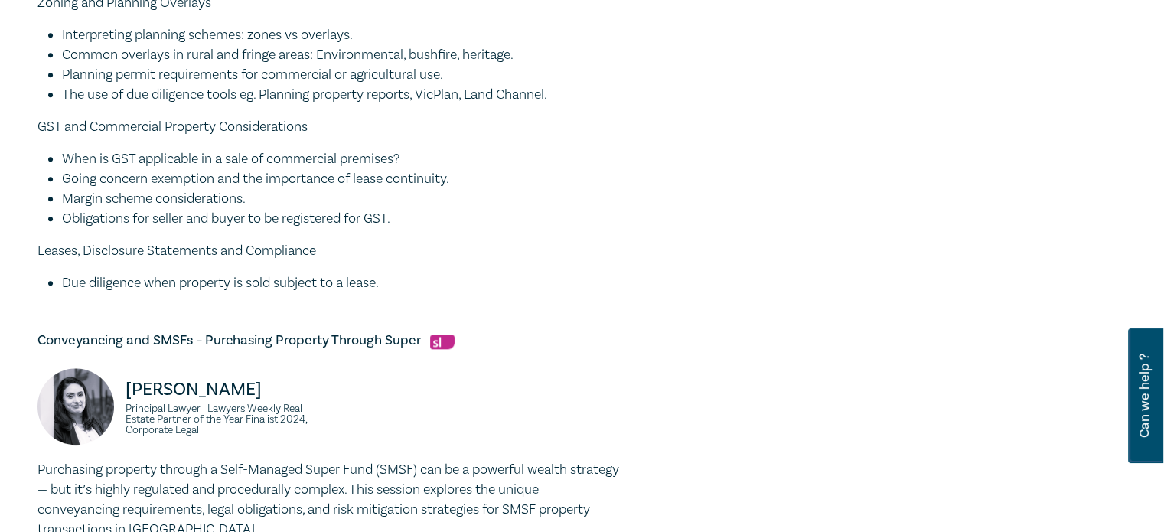
scroll to position [1625, 0]
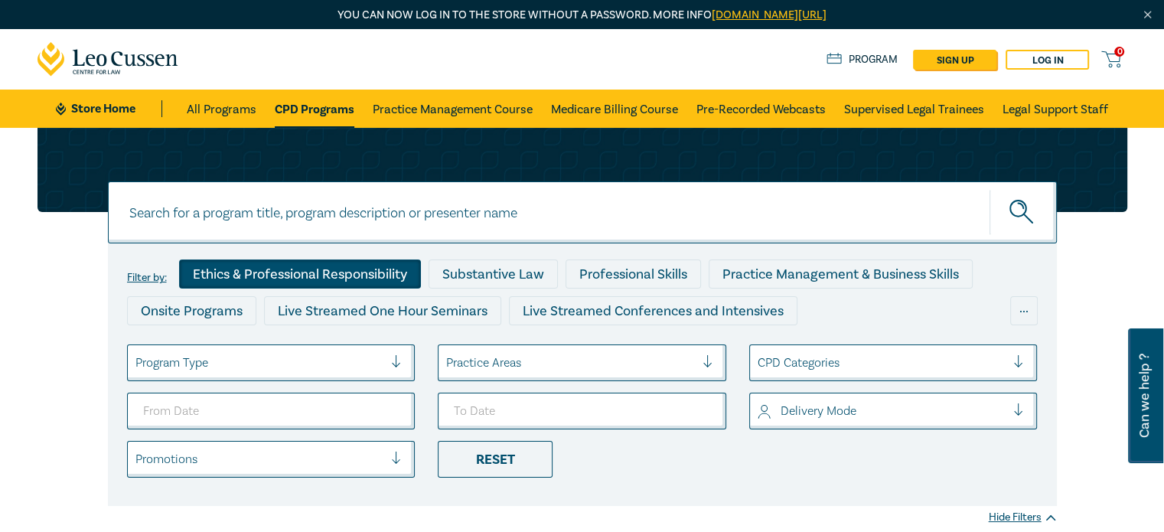
click at [333, 272] on div "Ethics & Professional Responsibility" at bounding box center [300, 273] width 242 height 29
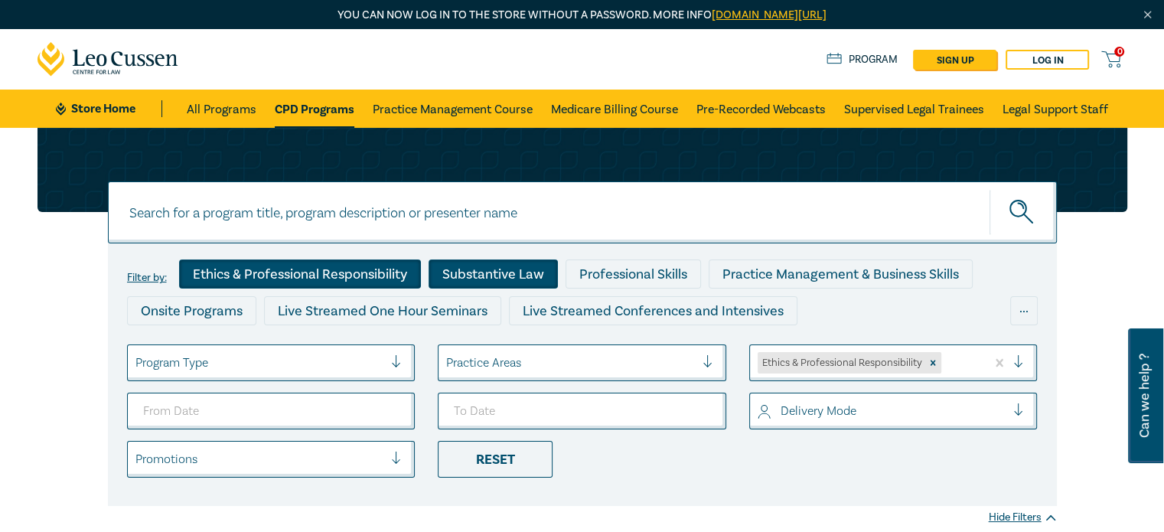
click at [465, 280] on div "Substantive Law" at bounding box center [492, 273] width 129 height 29
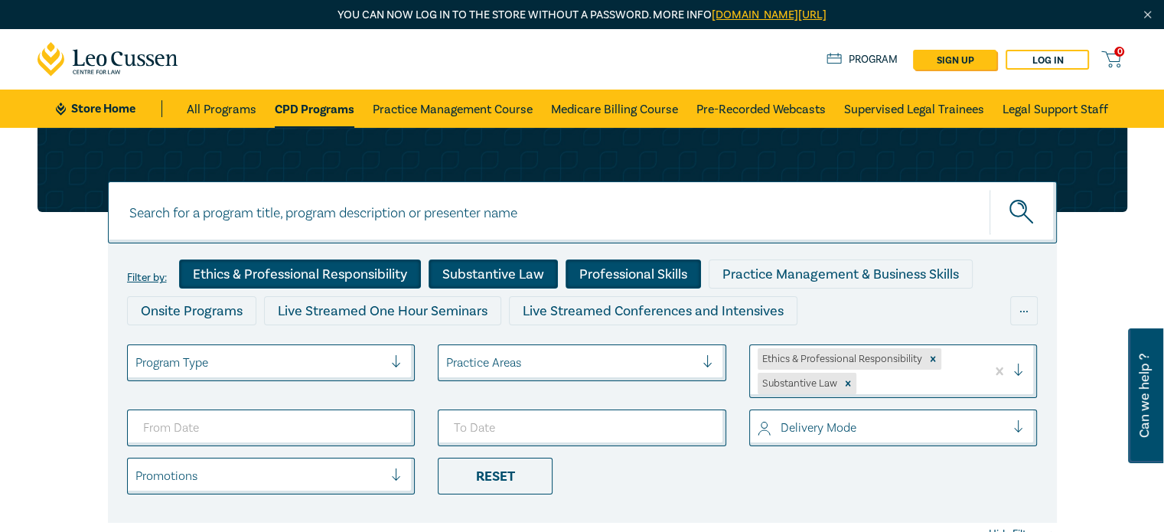
click at [604, 271] on div "Professional Skills" at bounding box center [632, 273] width 135 height 29
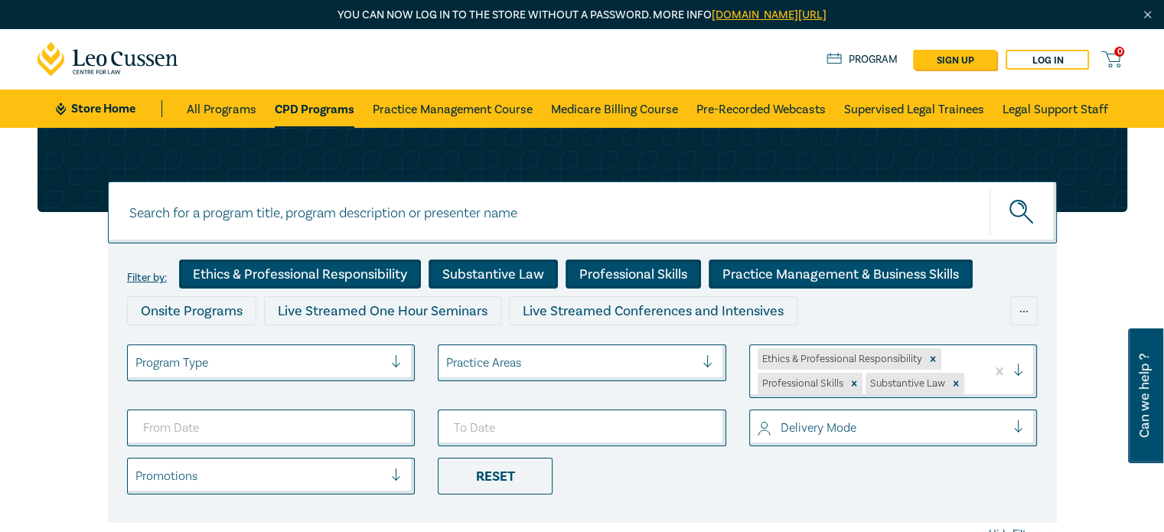
click at [774, 279] on div "Practice Management & Business Skills" at bounding box center [840, 273] width 264 height 29
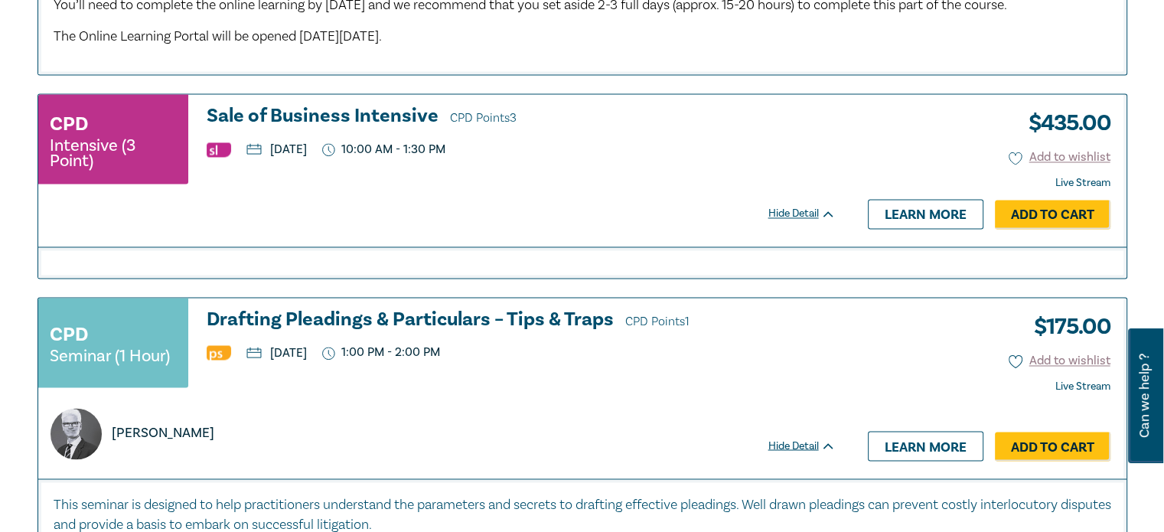
scroll to position [2506, 0]
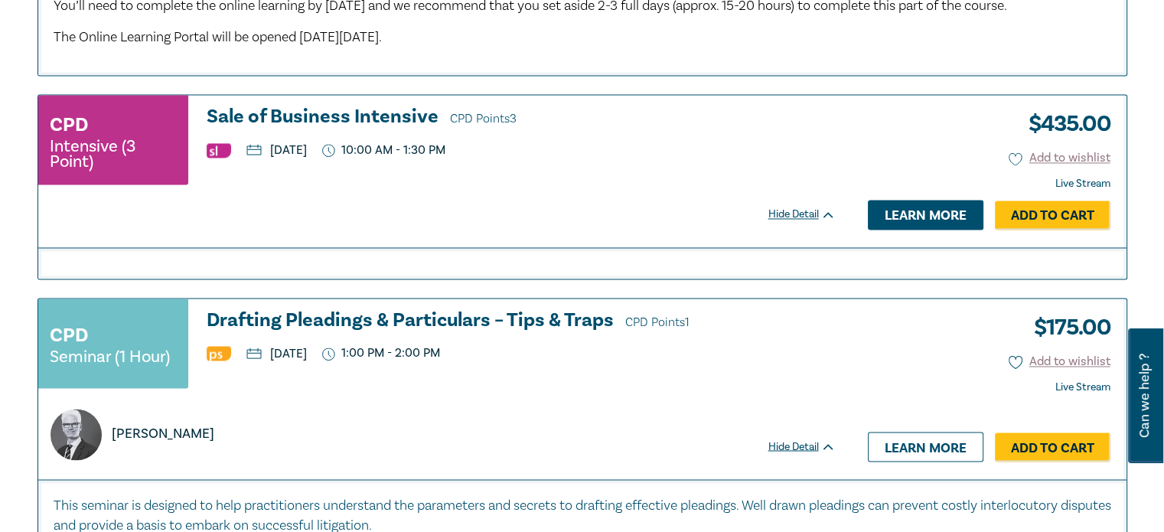
click at [901, 229] on link "Learn more" at bounding box center [926, 214] width 116 height 29
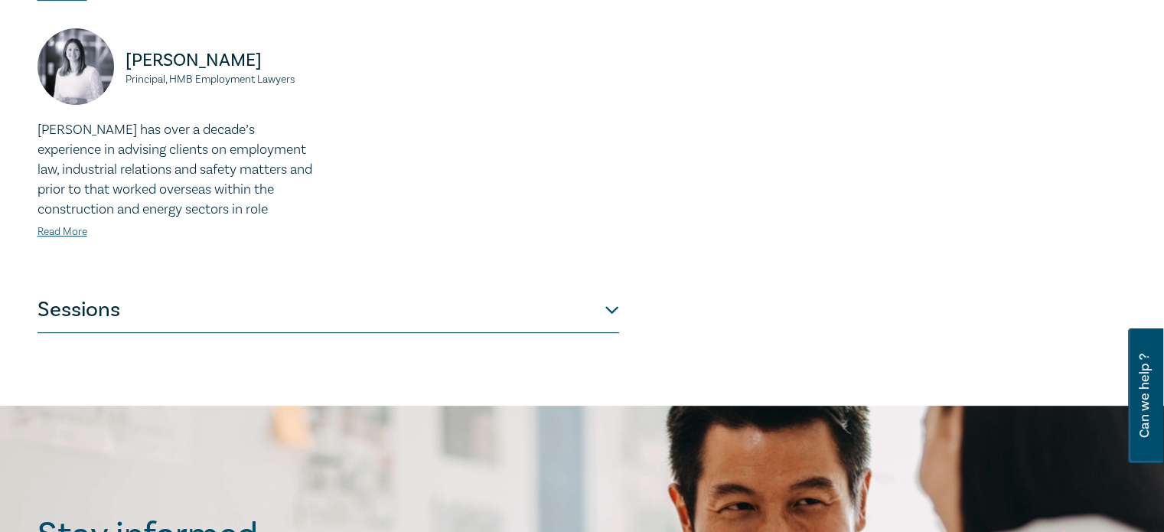
scroll to position [713, 0]
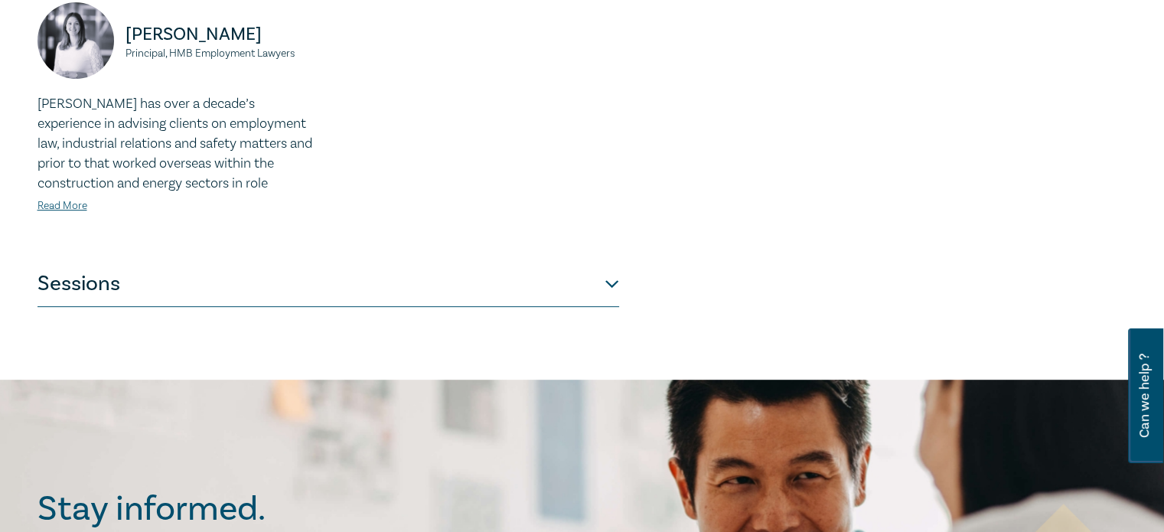
click at [608, 277] on button "Sessions" at bounding box center [327, 284] width 581 height 46
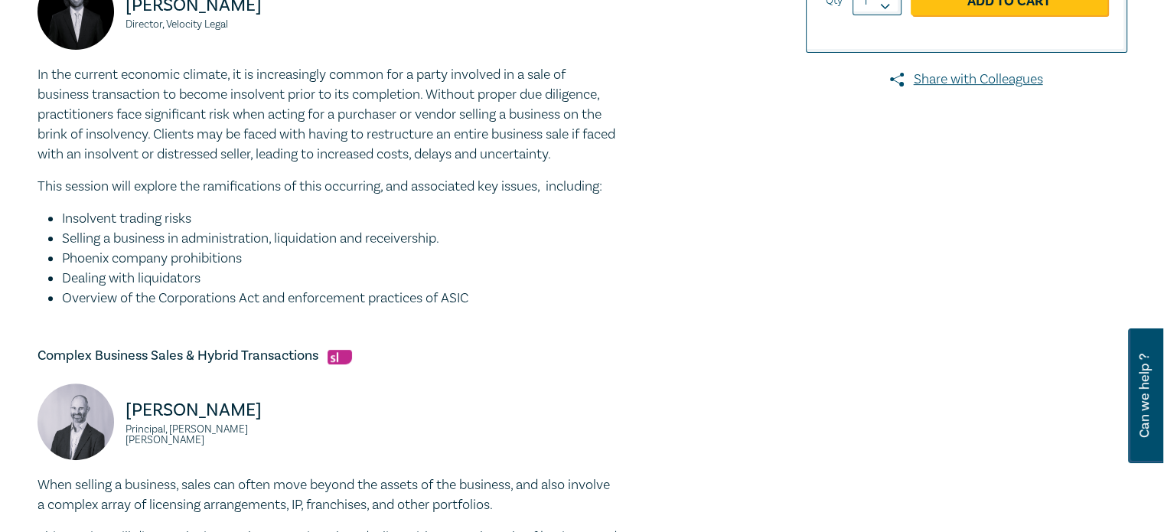
scroll to position [0, 0]
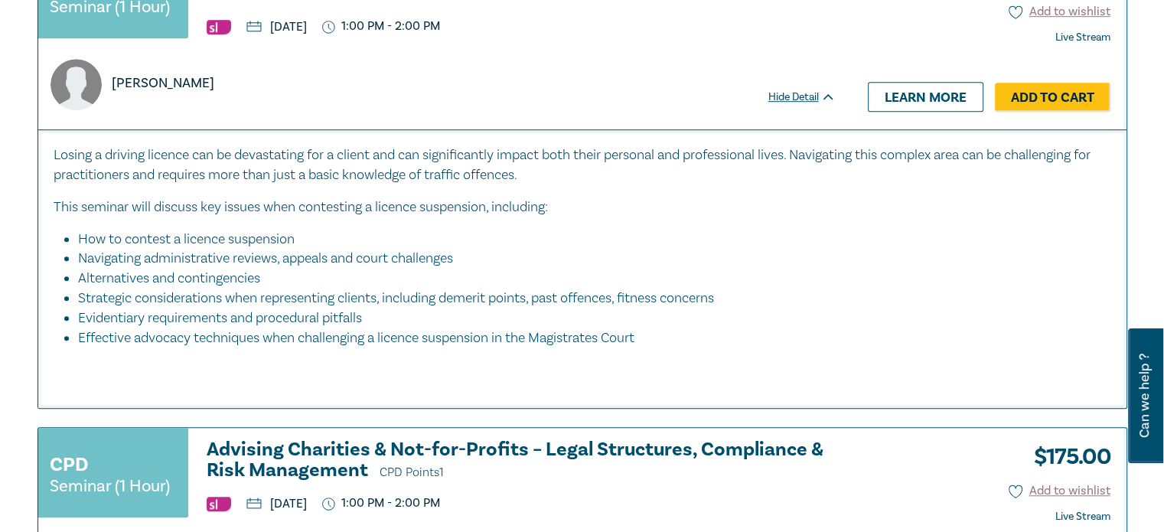
scroll to position [7749, 0]
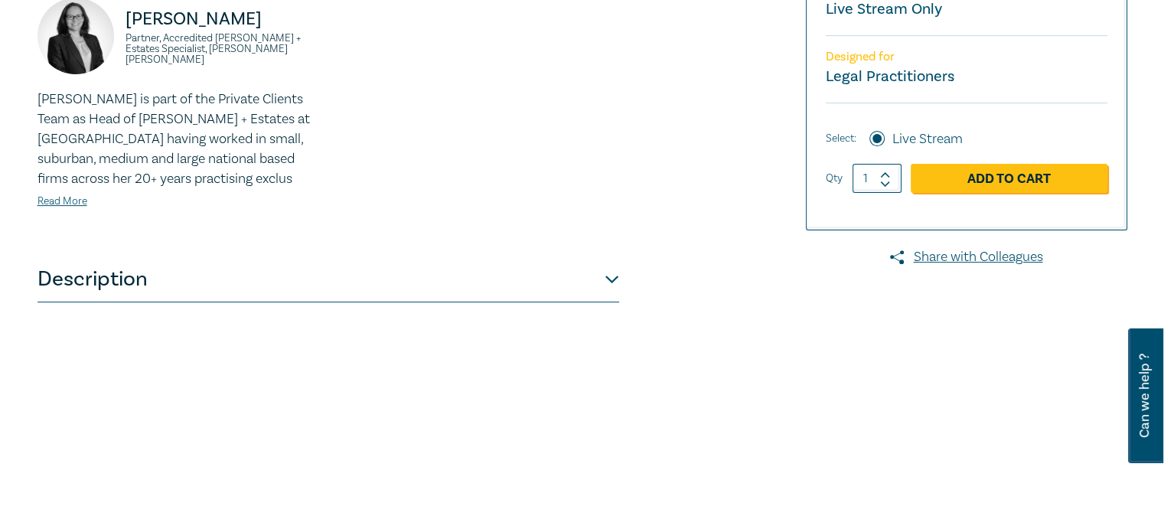
scroll to position [480, 0]
click at [617, 278] on button "Description" at bounding box center [327, 279] width 581 height 46
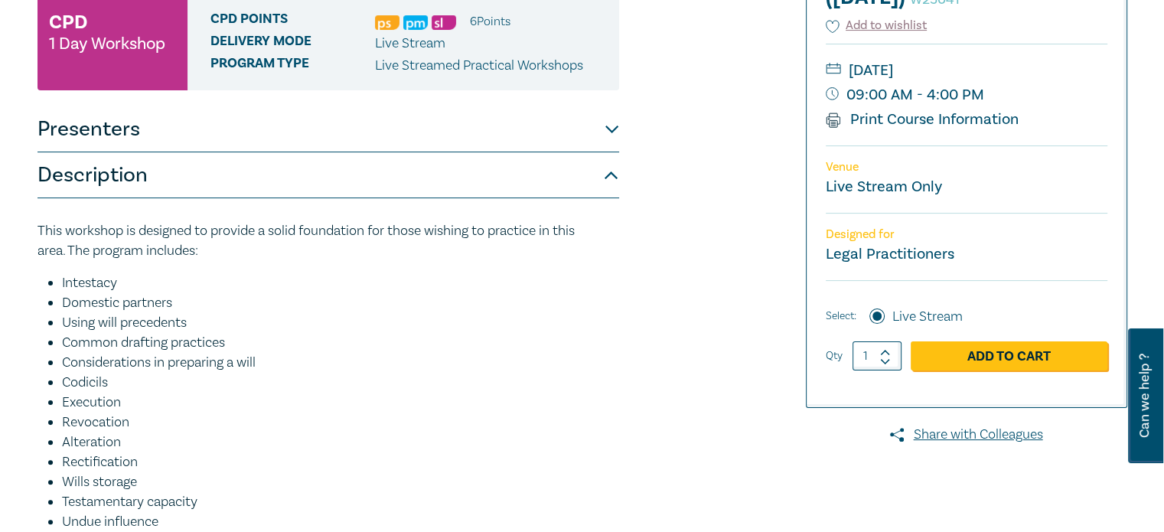
scroll to position [226, 0]
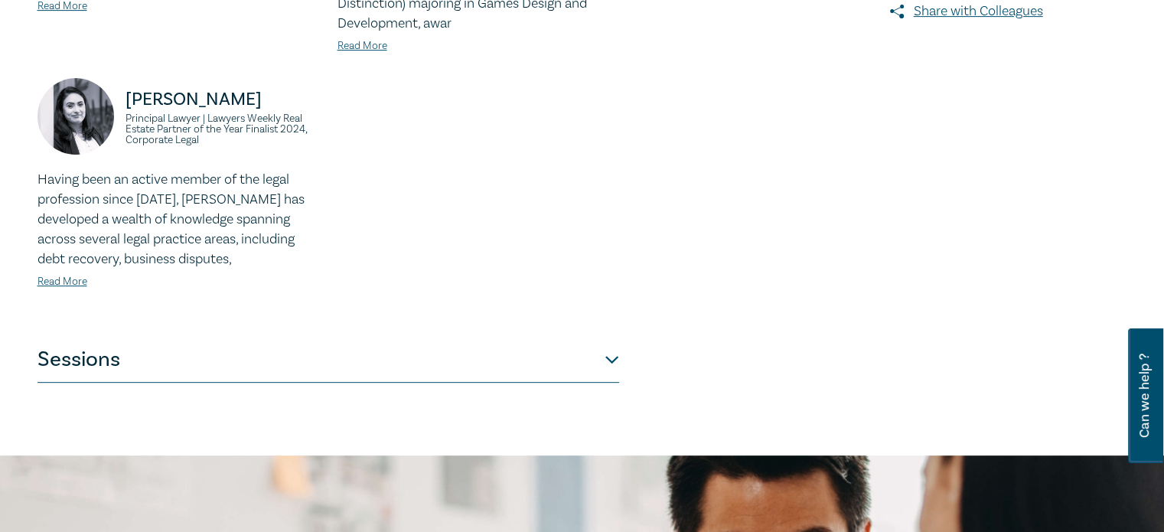
scroll to position [639, 0]
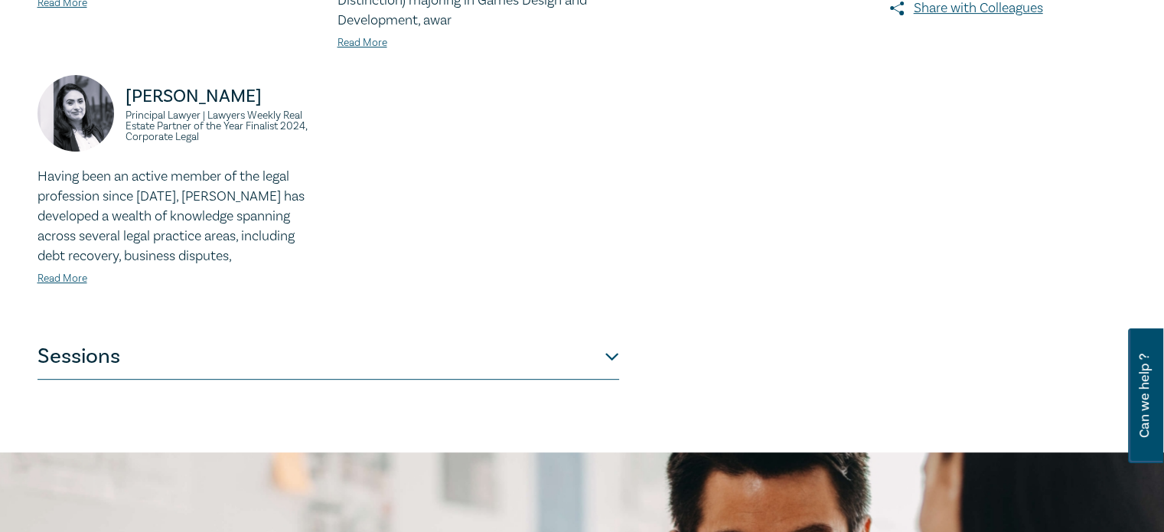
click at [607, 334] on button "Sessions" at bounding box center [327, 357] width 581 height 46
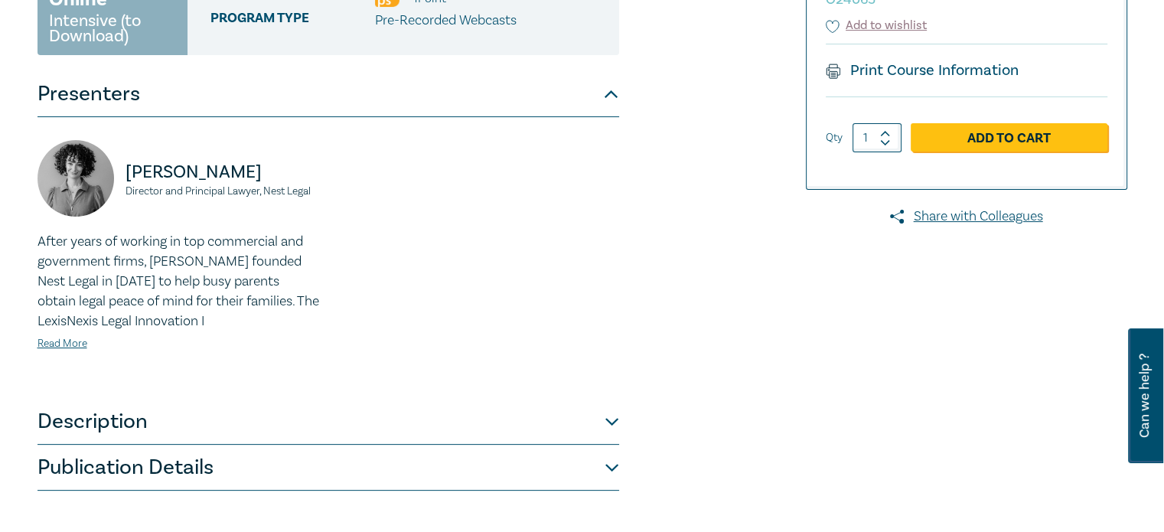
scroll to position [327, 0]
click at [606, 427] on button "Description" at bounding box center [327, 421] width 581 height 46
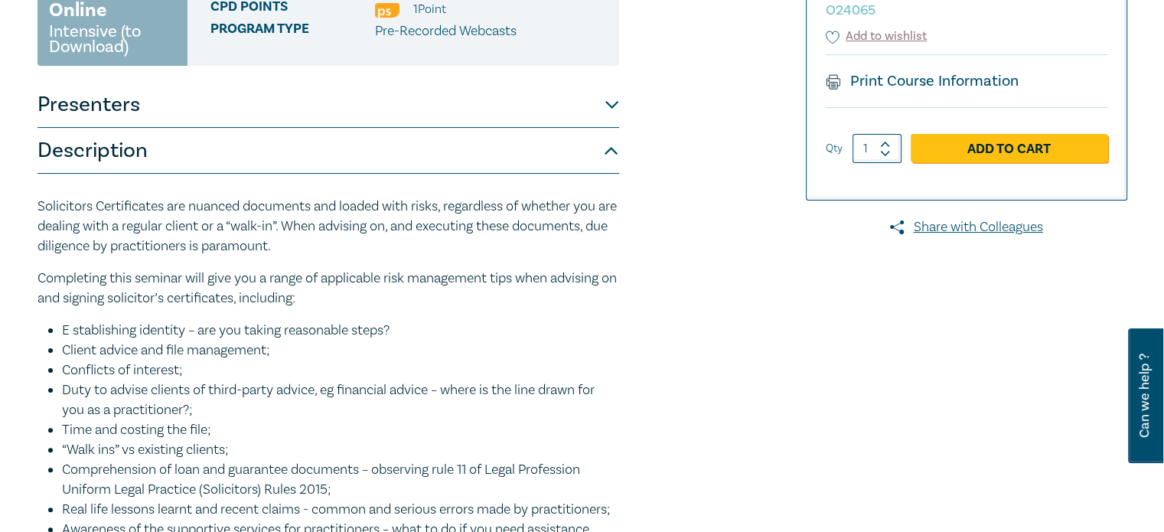
scroll to position [302, 0]
